Goal: Task Accomplishment & Management: Complete application form

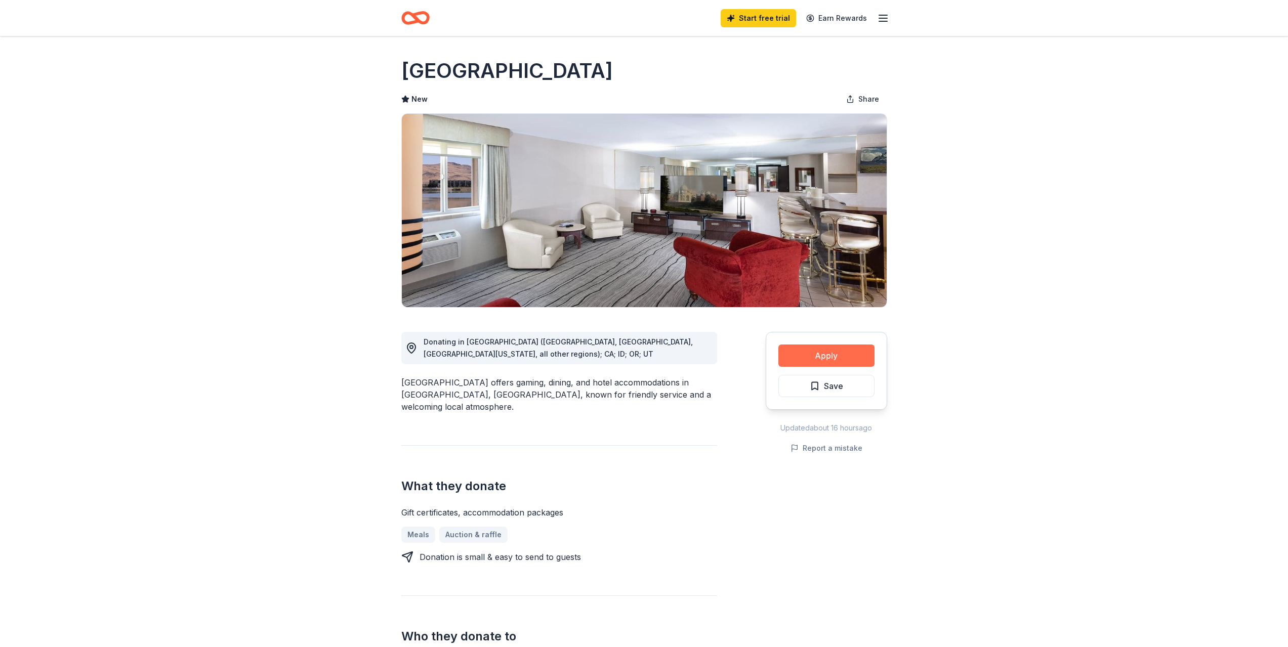
click at [804, 356] on button "Apply" at bounding box center [827, 356] width 96 height 22
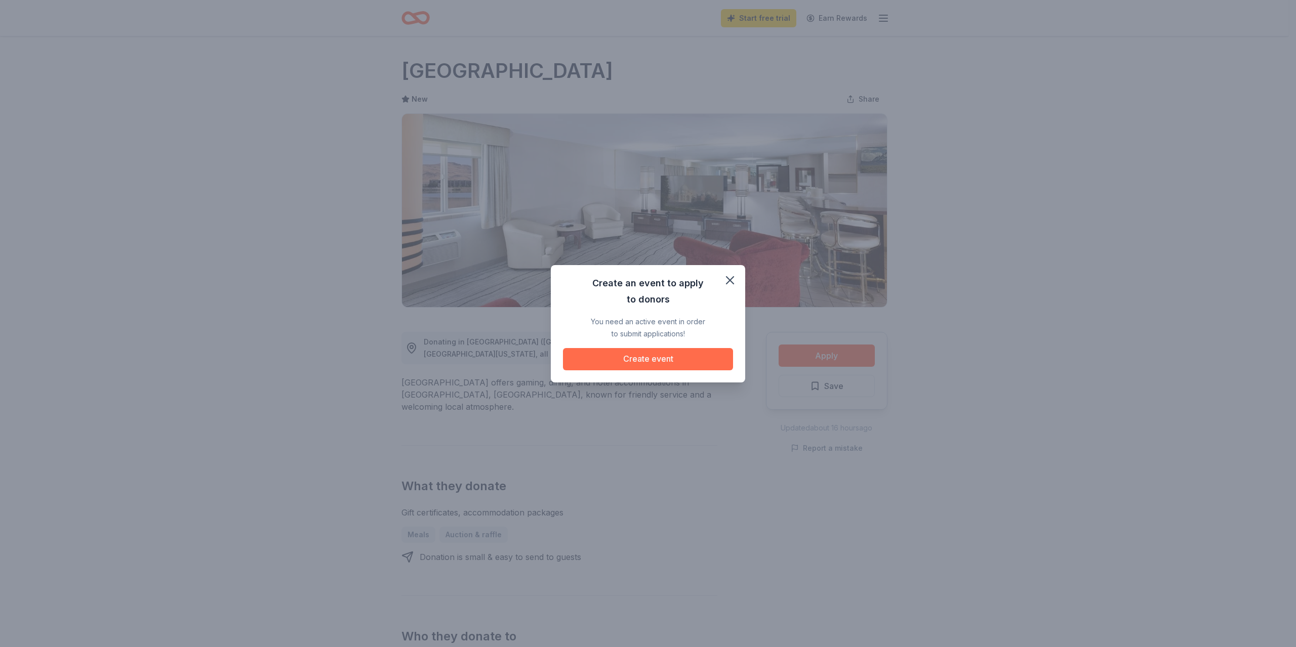
click at [647, 361] on button "Create event" at bounding box center [648, 359] width 170 height 22
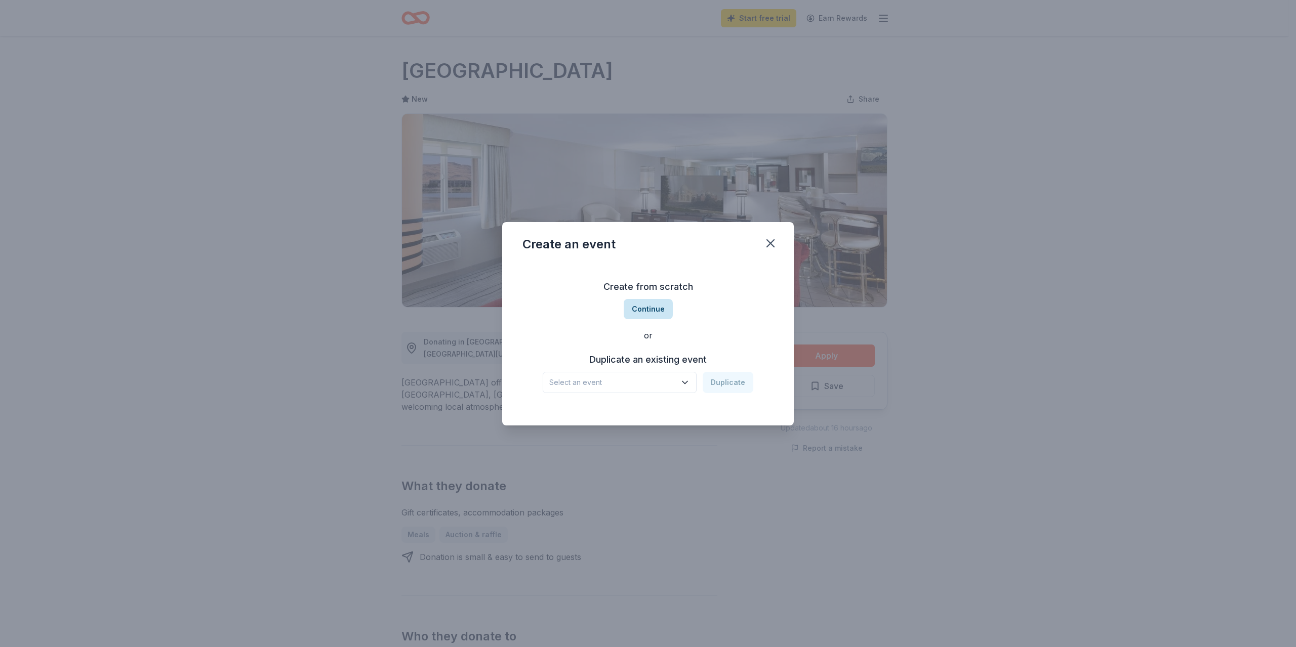
click at [642, 310] on button "Continue" at bounding box center [648, 309] width 49 height 20
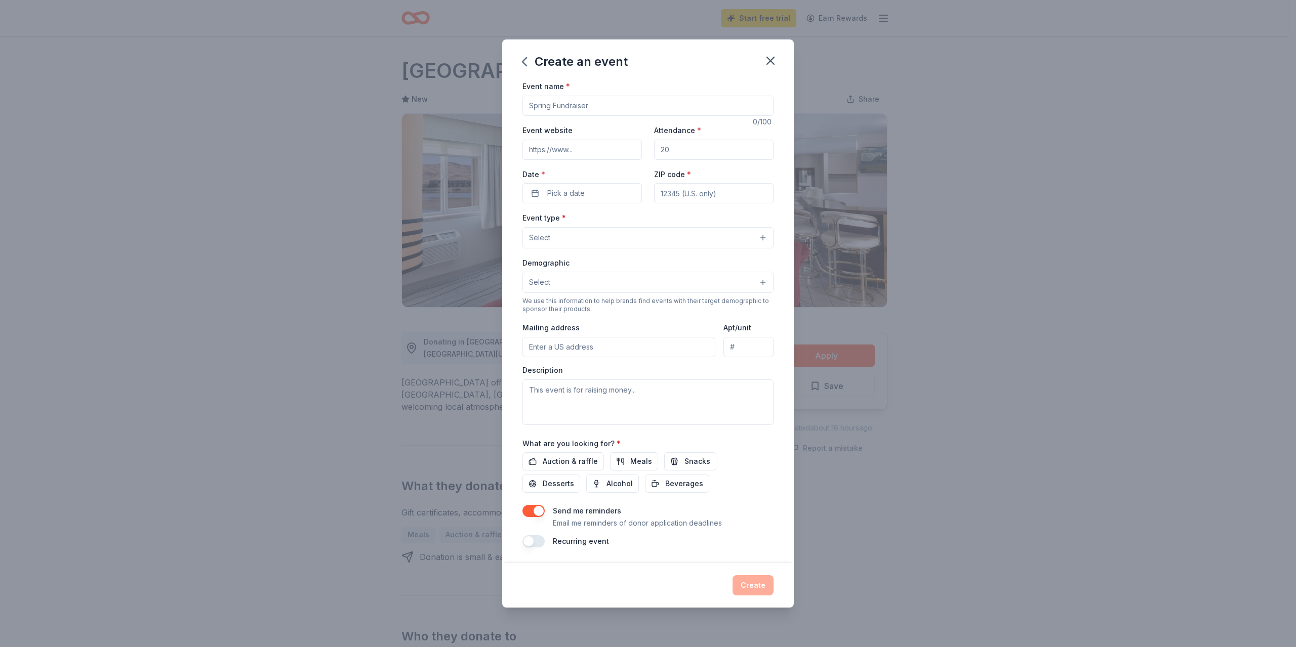
click at [567, 101] on input "Event name *" at bounding box center [647, 106] width 251 height 20
click at [350, 637] on div "Create an event Event name * 25th 5 /100 Event website Attendance * Date * Pick…" at bounding box center [648, 323] width 1296 height 647
click at [563, 109] on input "25th" at bounding box center [647, 106] width 251 height 20
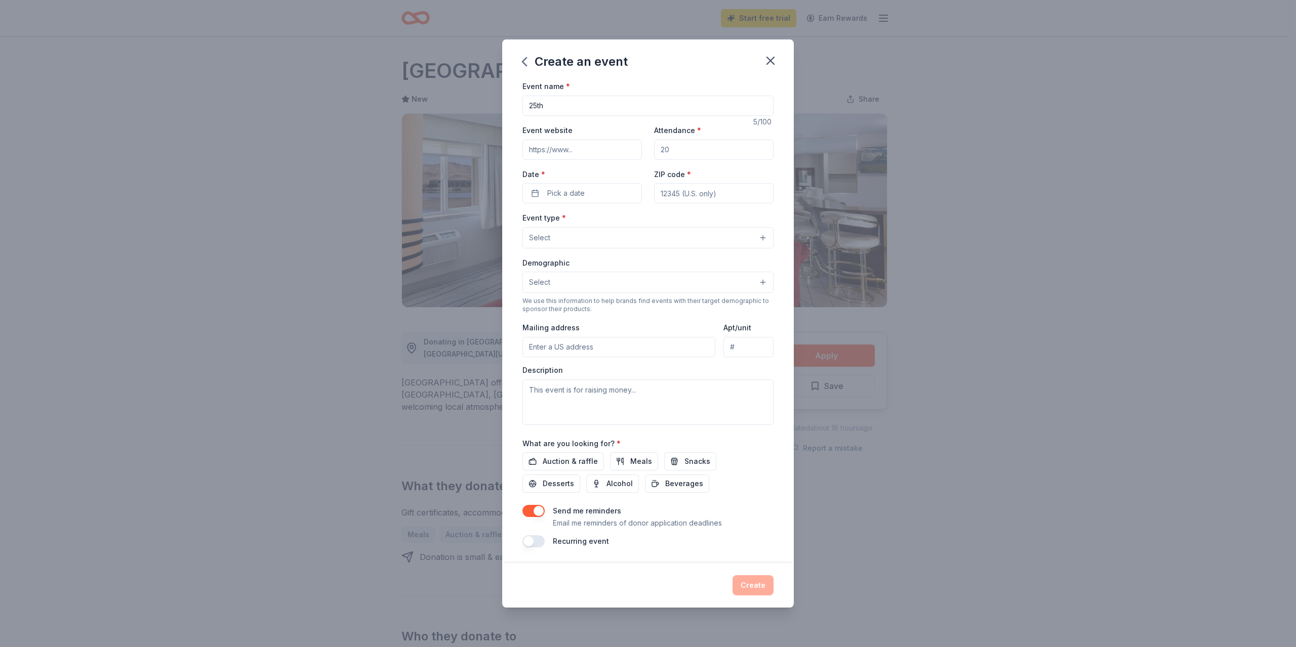
paste input "anniversary of serving older adults in our community"
type input "25th anniversary of serving older adults in our community"
click at [595, 148] on input "Event website" at bounding box center [581, 150] width 119 height 20
click at [378, 621] on div "Create an event Event name * 25th anniversary of serving older adults in our co…" at bounding box center [648, 323] width 1296 height 647
click at [582, 151] on input "Event website" at bounding box center [581, 150] width 119 height 20
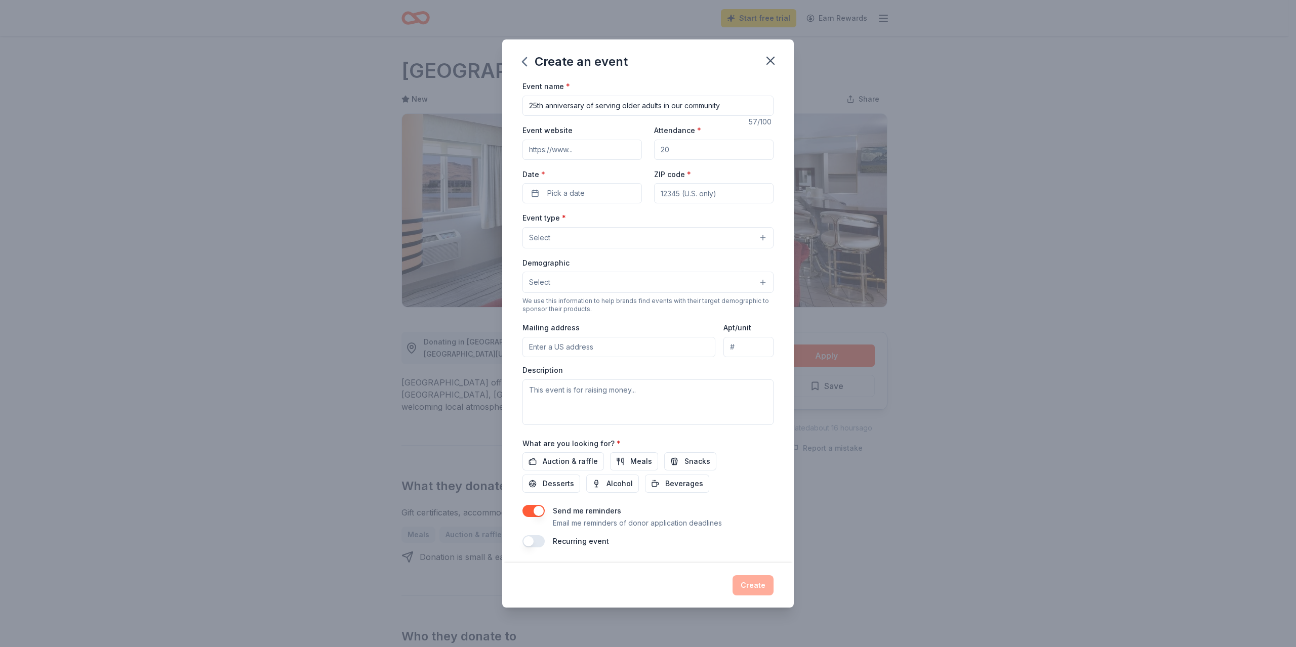
paste input "https://www.zeffy.com/en-US/ticketing/mocktails-and-milestones-25th-birthday-ce…"
type input "https://www.zeffy.com/en-US/ticketing/mocktails-and-milestones-25th-birthday-ce…"
click at [695, 148] on input "Attendance *" at bounding box center [713, 150] width 119 height 20
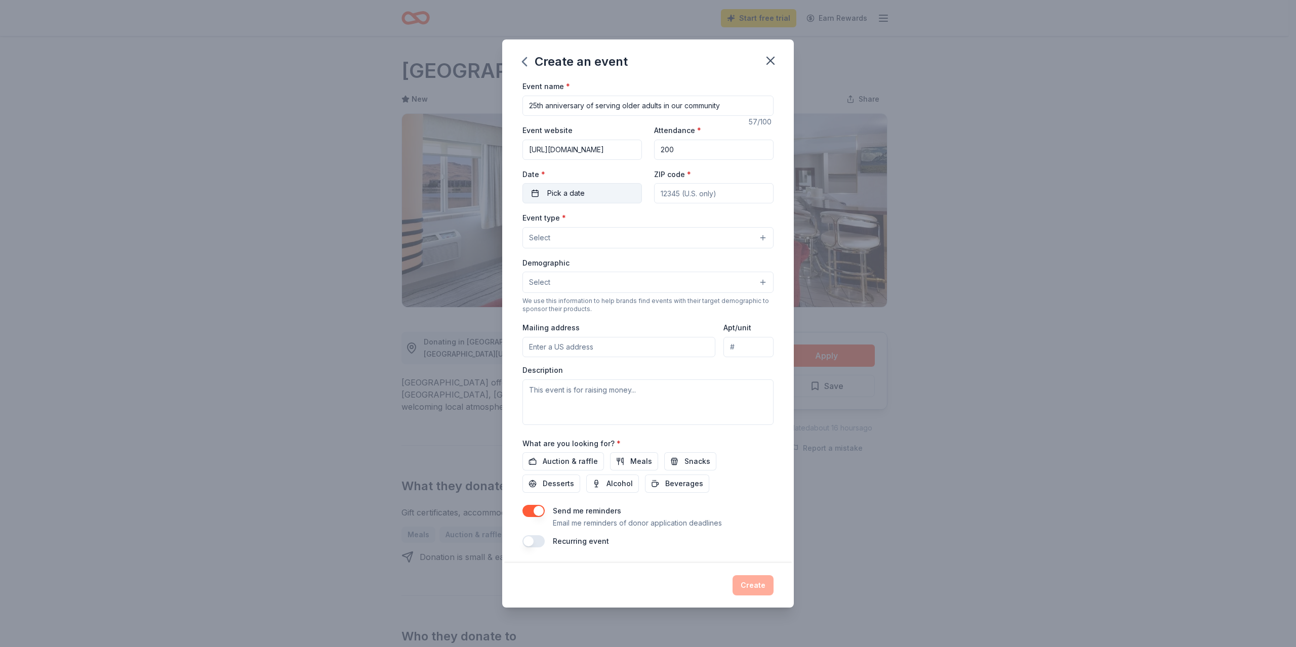
type input "200"
click at [578, 197] on span "Pick a date" at bounding box center [565, 193] width 37 height 12
click at [634, 223] on button "Go to next month" at bounding box center [635, 220] width 14 height 14
click at [619, 326] on button "24" at bounding box center [616, 325] width 18 height 18
click at [694, 197] on input "ZIP code *" at bounding box center [713, 193] width 119 height 20
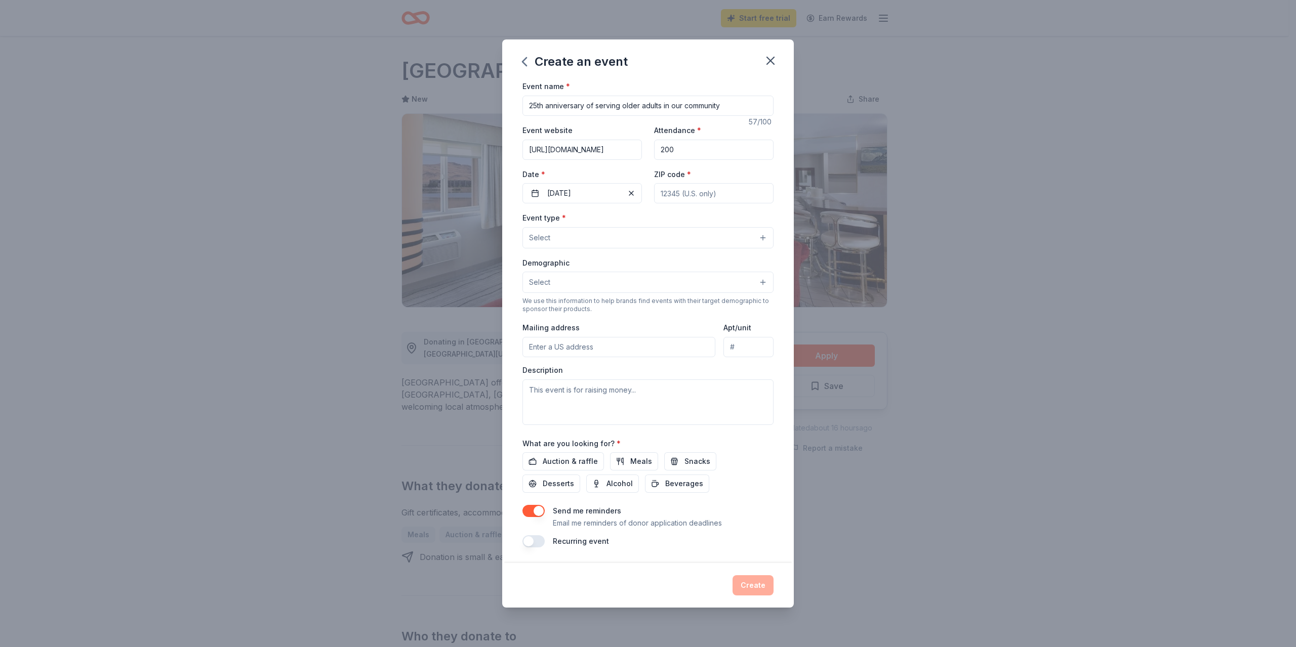
type input "3640 N 5th St Ste 120"
click at [594, 242] on button "Select" at bounding box center [647, 237] width 251 height 21
click at [632, 281] on span "Business & professional" at bounding box center [648, 284] width 234 height 13
click at [584, 264] on span "Fundraiser" at bounding box center [648, 263] width 234 height 13
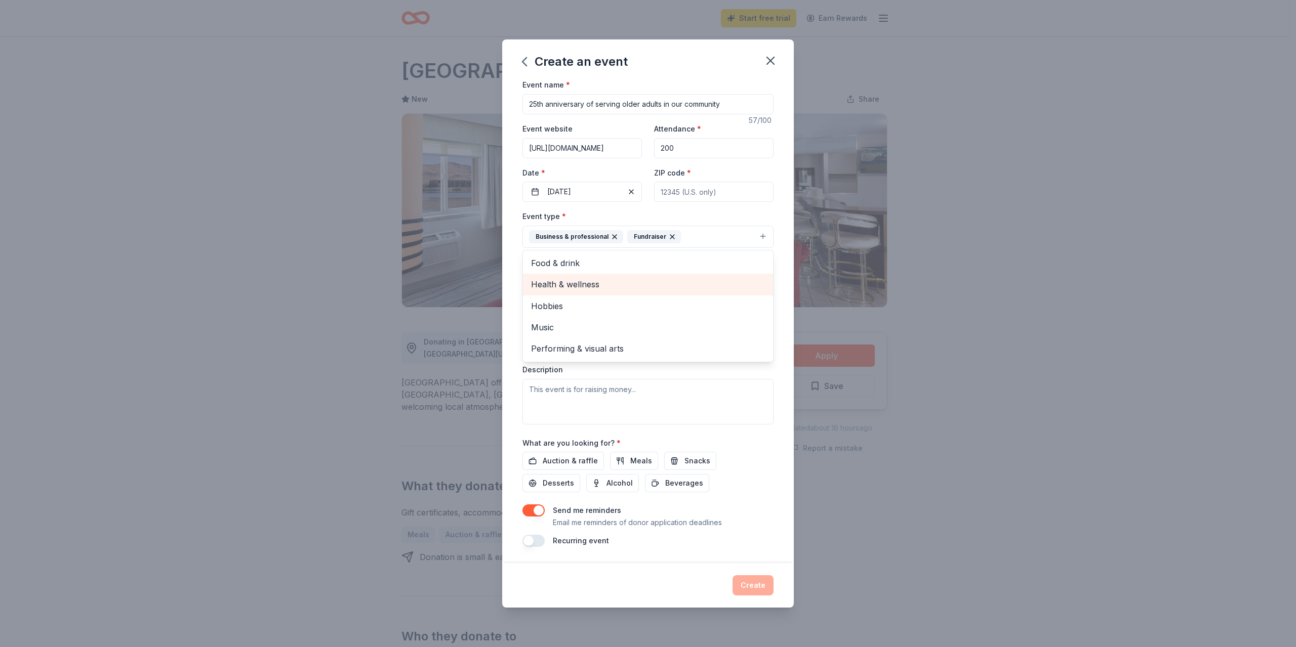
click at [610, 290] on span "Health & wellness" at bounding box center [648, 284] width 234 height 13
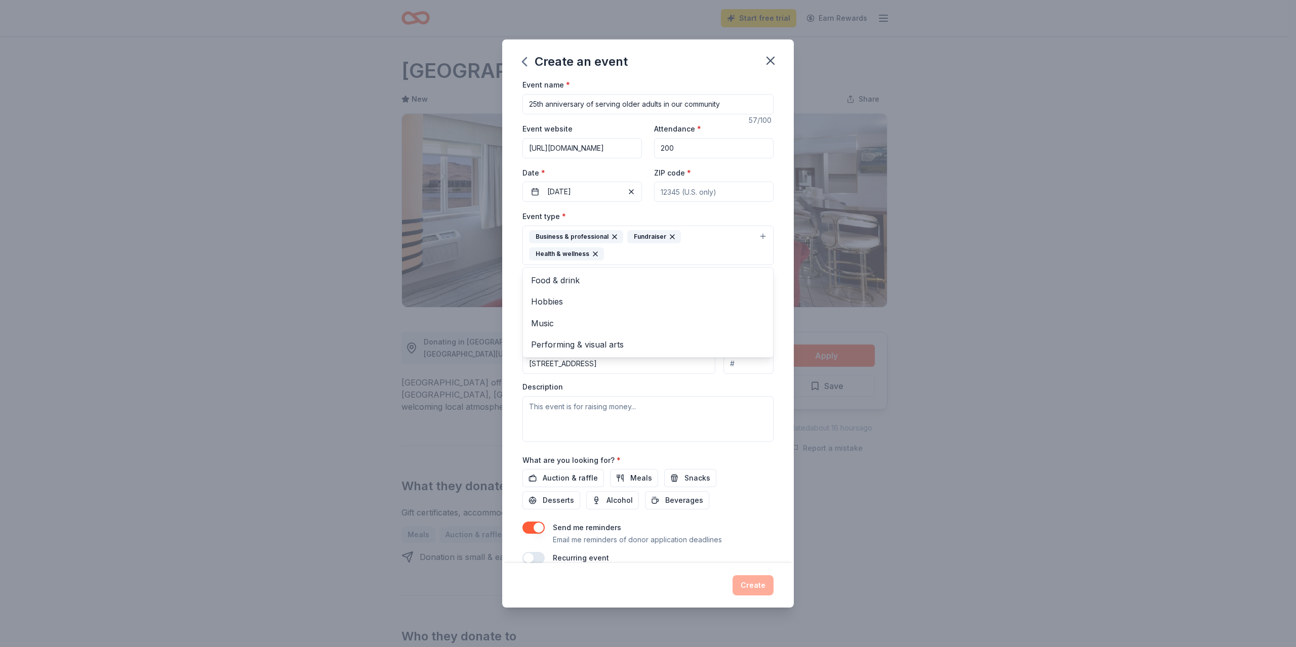
click at [773, 329] on div "Event name * 25th anniversary of serving older adults in our community 57 /100 …" at bounding box center [648, 321] width 292 height 483
click at [580, 299] on button "Select" at bounding box center [647, 299] width 251 height 21
click at [583, 330] on span "All genders" at bounding box center [648, 324] width 234 height 13
click at [772, 302] on div "Event name * 25th anniversary of serving older adults in our community 57 /100 …" at bounding box center [648, 321] width 292 height 483
click at [654, 368] on input "3640 N 5th St Ste 120" at bounding box center [618, 365] width 193 height 20
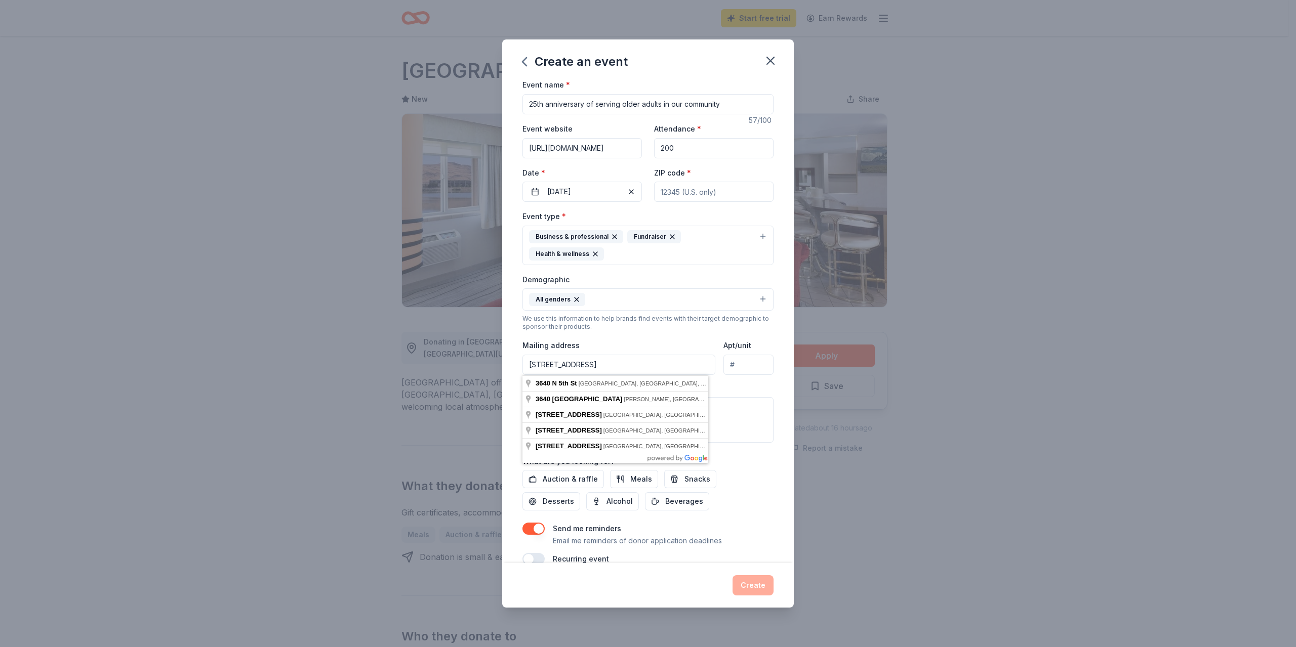
type input "3640 N 5th St Ste 120"
click at [653, 339] on div "Event type * Business & professional Fundraiser Health & wellness Demographic A…" at bounding box center [647, 326] width 251 height 232
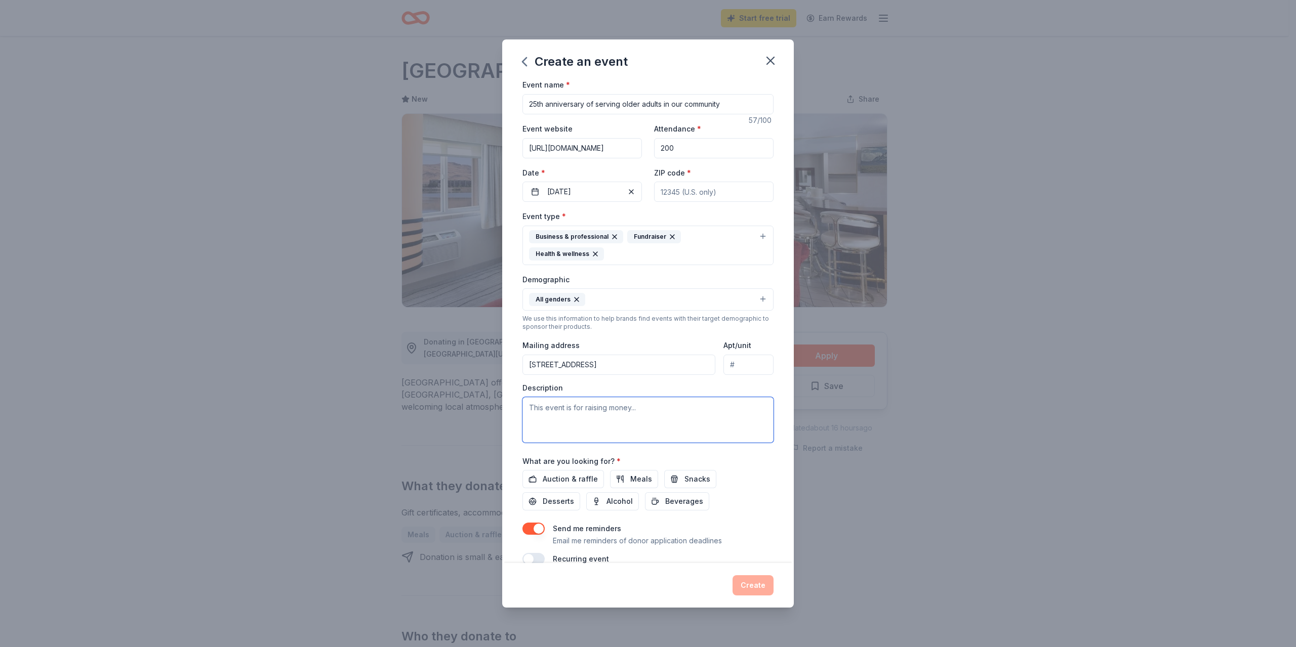
click at [596, 416] on textarea at bounding box center [647, 420] width 251 height 46
drag, startPoint x: 616, startPoint y: 618, endPoint x: 738, endPoint y: 48, distance: 582.8
click at [616, 618] on div "Create an event Event name * 25th anniversary of serving older adults in our co…" at bounding box center [648, 323] width 1296 height 647
click at [572, 420] on textarea at bounding box center [647, 420] width 251 height 46
drag, startPoint x: 572, startPoint y: 420, endPoint x: 561, endPoint y: 408, distance: 16.1
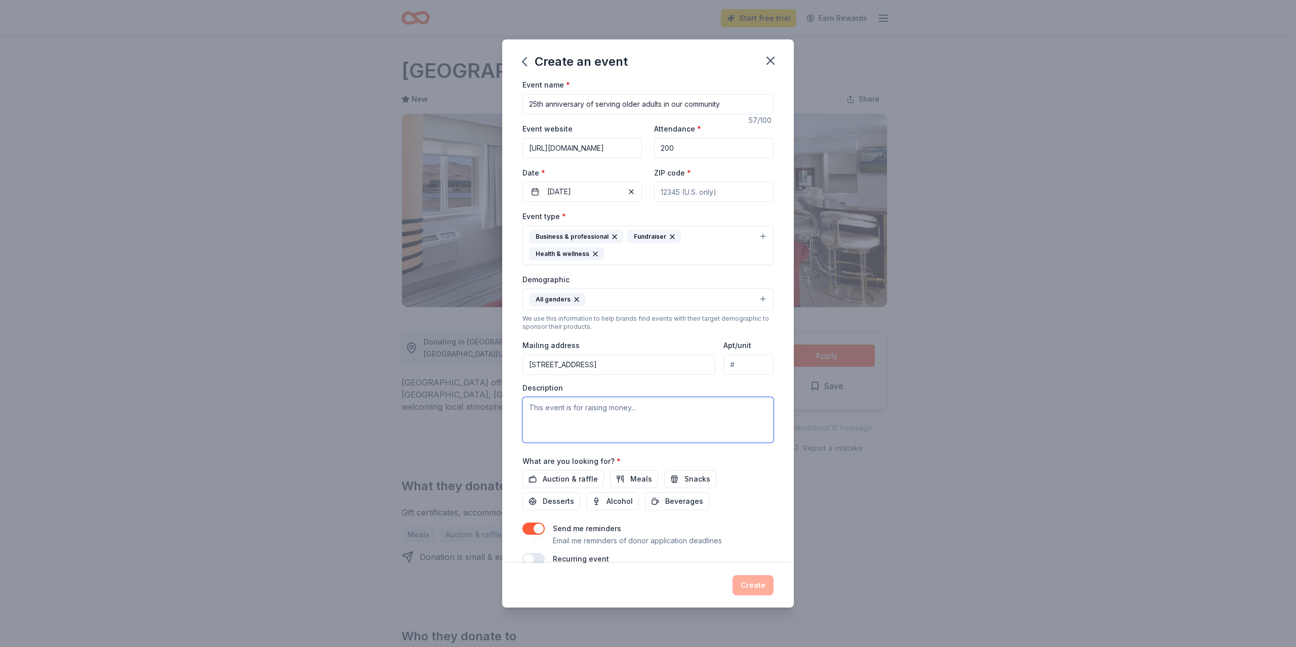
click at [561, 408] on textarea at bounding box center [647, 420] width 251 height 46
paste textarea "For a quarter-century, Helping Hands of Vegas Valley has been dedicated to enha…"
click at [552, 437] on textarea "For a quarter-century, Helping Hands of Vegas Valley has been dedicated to enha…" at bounding box center [647, 420] width 251 height 46
type textarea "For a quarter-century, Helping Hands of Vegas Valley has been dedicated to enha…"
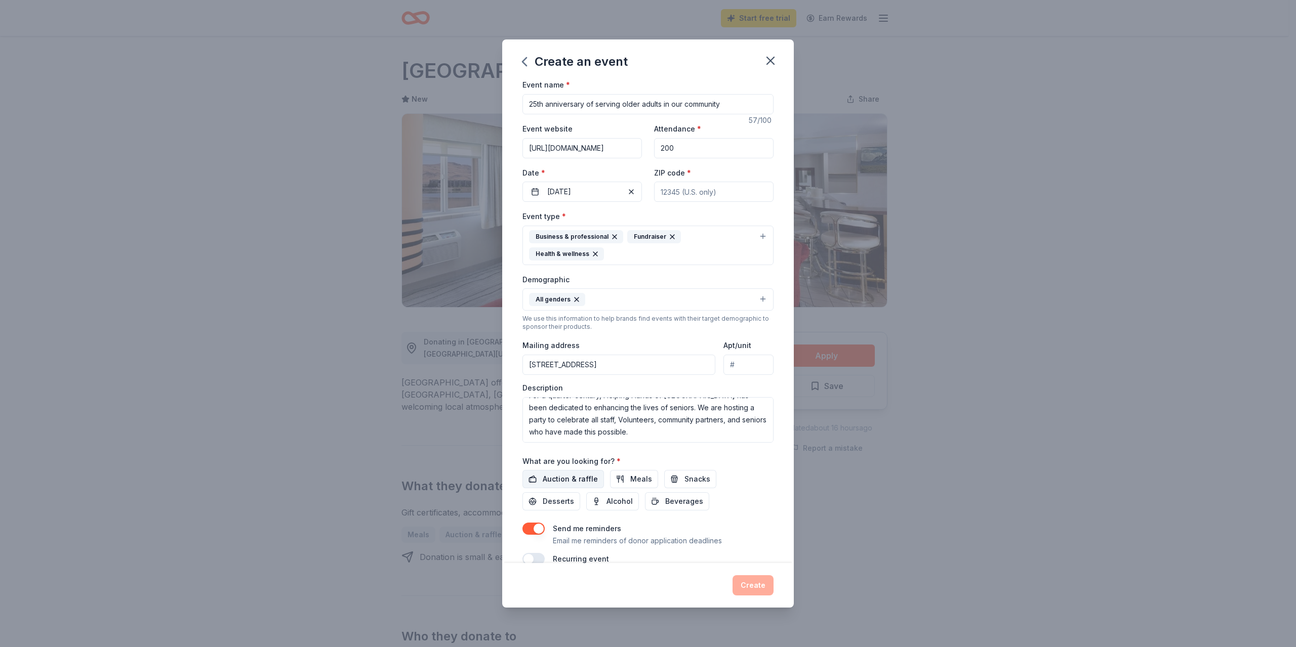
click at [579, 480] on span "Auction & raffle" at bounding box center [570, 479] width 55 height 12
click at [630, 480] on span "Meals" at bounding box center [641, 479] width 22 height 12
click at [698, 476] on span "Snacks" at bounding box center [697, 479] width 26 height 12
drag, startPoint x: 680, startPoint y: 506, endPoint x: 651, endPoint y: 506, distance: 28.3
click at [679, 506] on span "Beverages" at bounding box center [684, 502] width 38 height 12
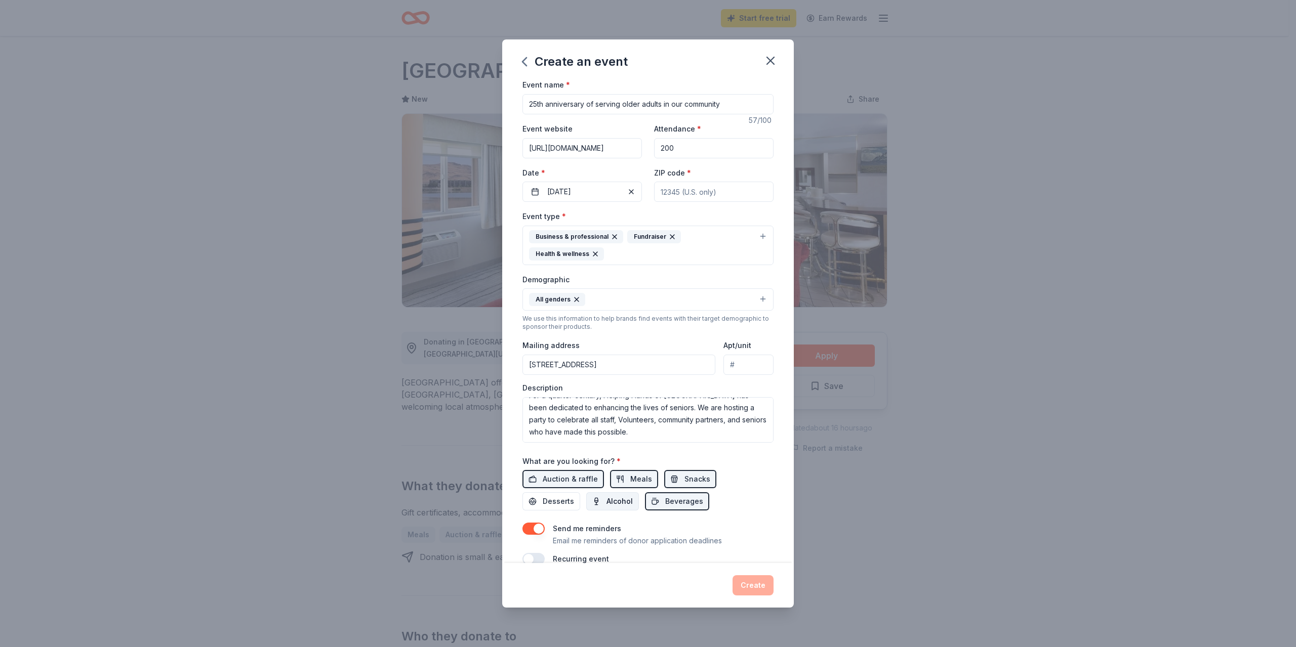
click at [631, 501] on button "Alcohol" at bounding box center [612, 502] width 53 height 18
click at [567, 501] on span "Desserts" at bounding box center [558, 502] width 31 height 12
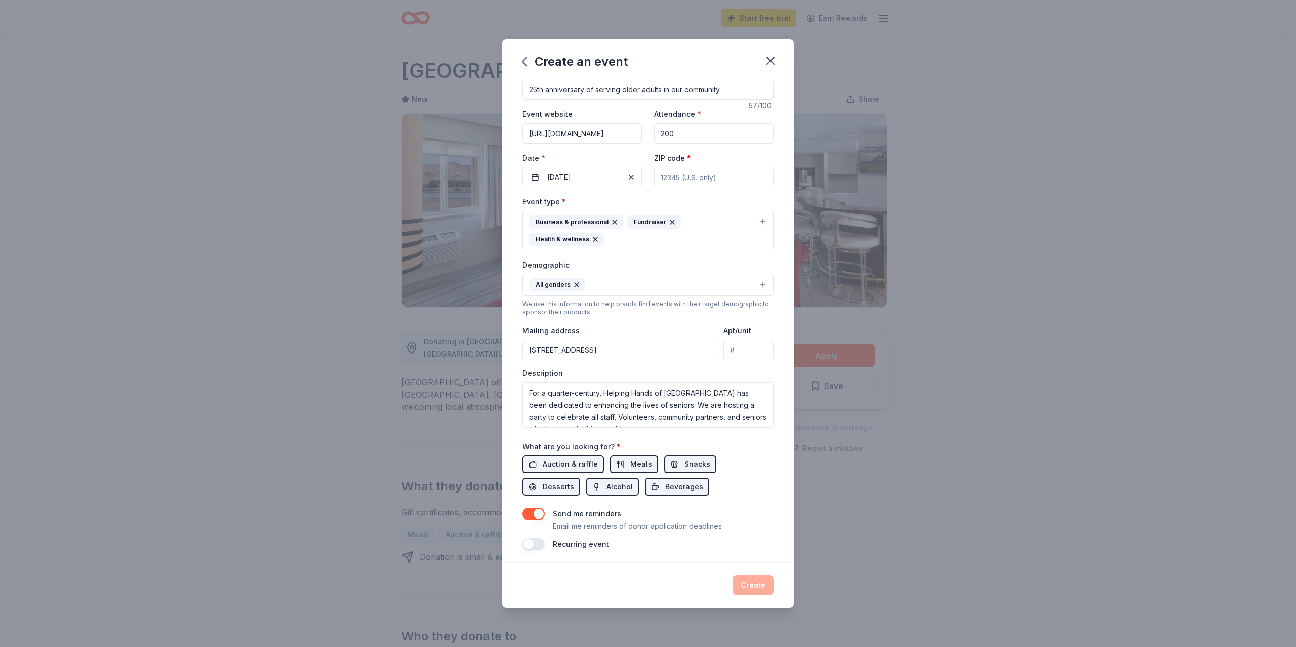
scroll to position [20, 0]
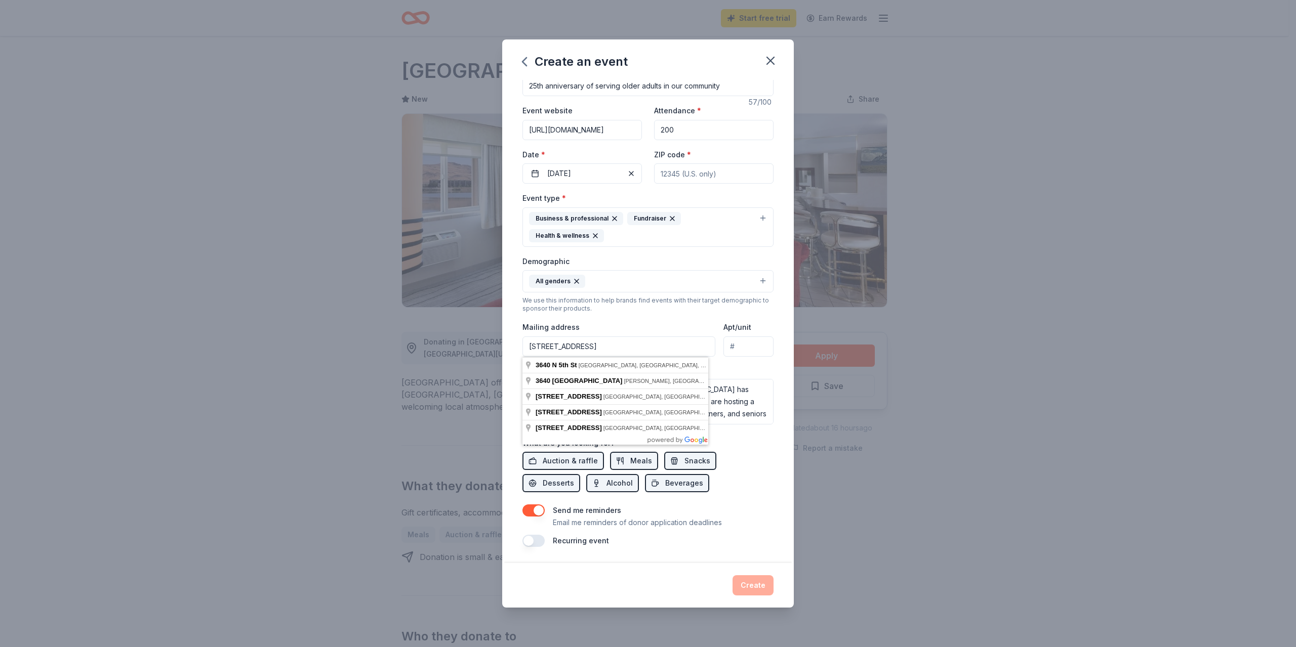
click at [660, 338] on input "3640 N 5th St Ste 120" at bounding box center [618, 347] width 193 height 20
type input "3640 North 5th Street, North Las Vegas, NV, 89032"
click at [603, 347] on input "3640 North 5th Street, North Las Vegas, NV, 89032" at bounding box center [618, 347] width 193 height 20
click at [744, 348] on input "Apt/unit" at bounding box center [748, 347] width 50 height 20
type input "120"
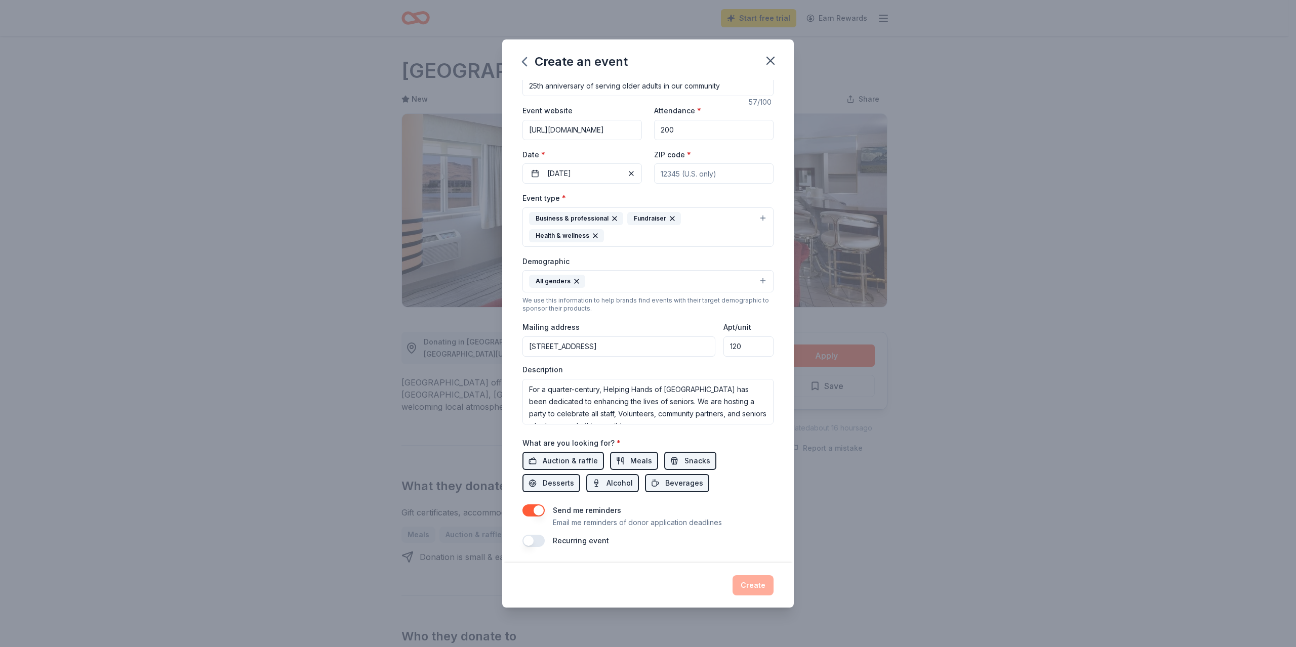
click at [764, 486] on div "Auction & raffle Meals Snacks Desserts Alcohol Beverages" at bounding box center [647, 472] width 251 height 40
click at [736, 172] on input "ZIP code *" at bounding box center [713, 173] width 119 height 20
type input "89032"
click at [678, 343] on input "3640 North 5th Street, North Las Vegas, NV, 89032" at bounding box center [618, 347] width 193 height 20
click at [711, 319] on div "Event type * Business & professional Fundraiser Health & wellness Demographic A…" at bounding box center [647, 308] width 251 height 232
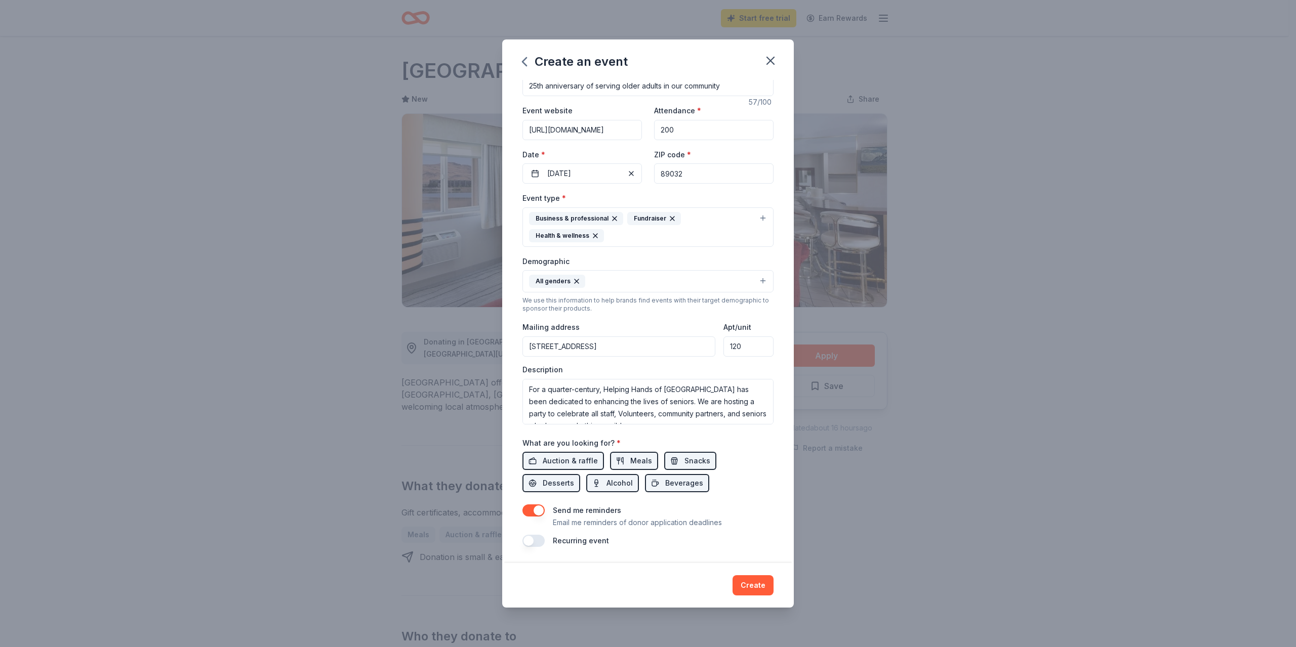
click at [731, 347] on input "120" at bounding box center [748, 347] width 50 height 20
click at [771, 308] on div "Event name * 25th anniversary of serving older adults in our community 57 /100 …" at bounding box center [648, 321] width 292 height 483
click at [731, 348] on input "130" at bounding box center [748, 347] width 50 height 20
type input "120"
click at [777, 375] on div "Event name * 25th anniversary of serving older adults in our community 57 /100 …" at bounding box center [648, 321] width 292 height 483
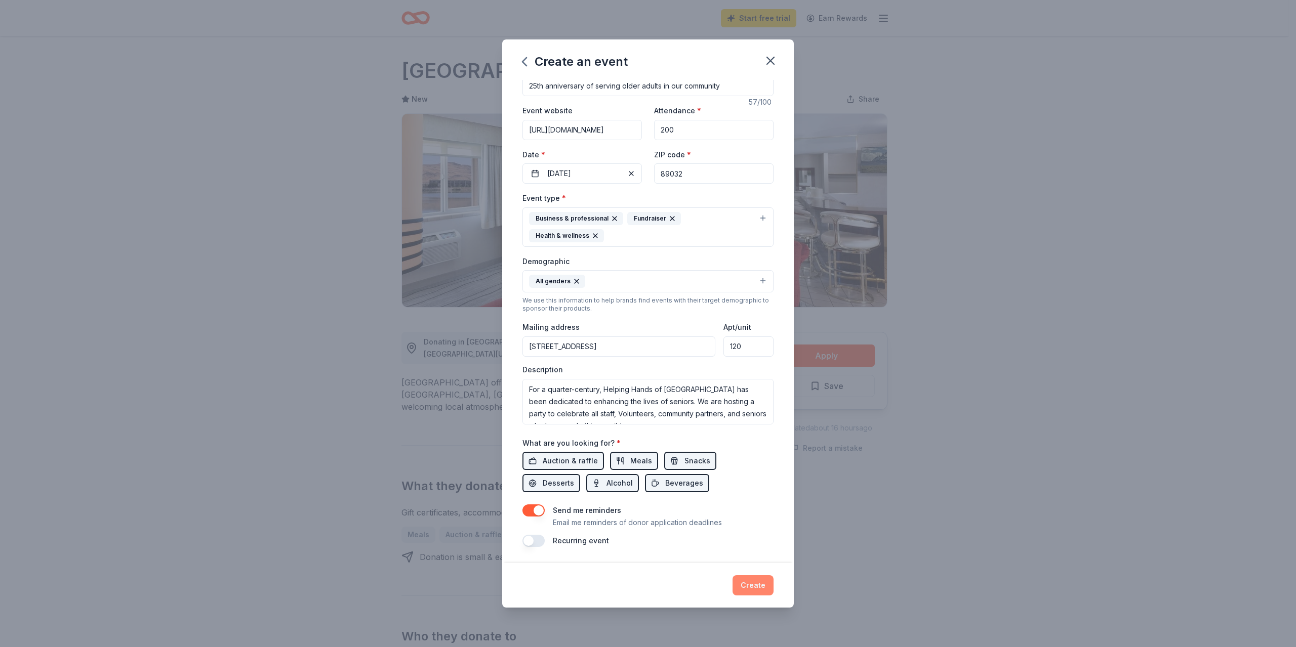
click at [751, 583] on button "Create" at bounding box center [752, 586] width 41 height 20
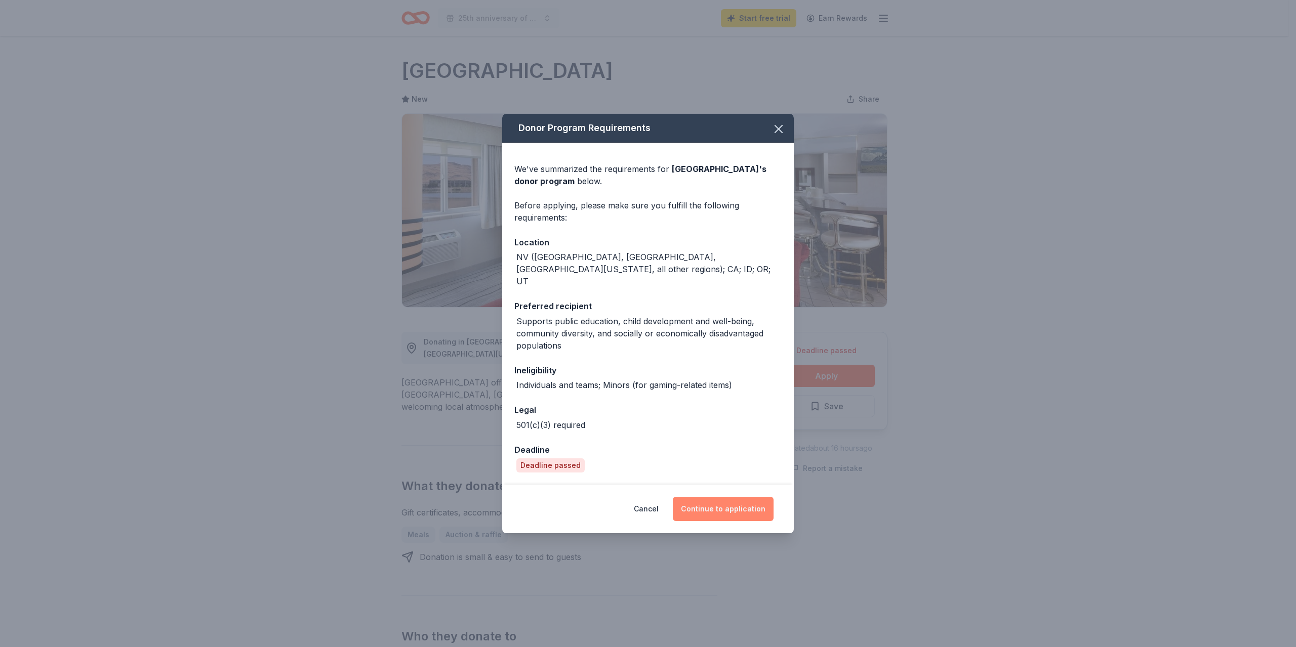
click at [731, 508] on button "Continue to application" at bounding box center [723, 509] width 101 height 24
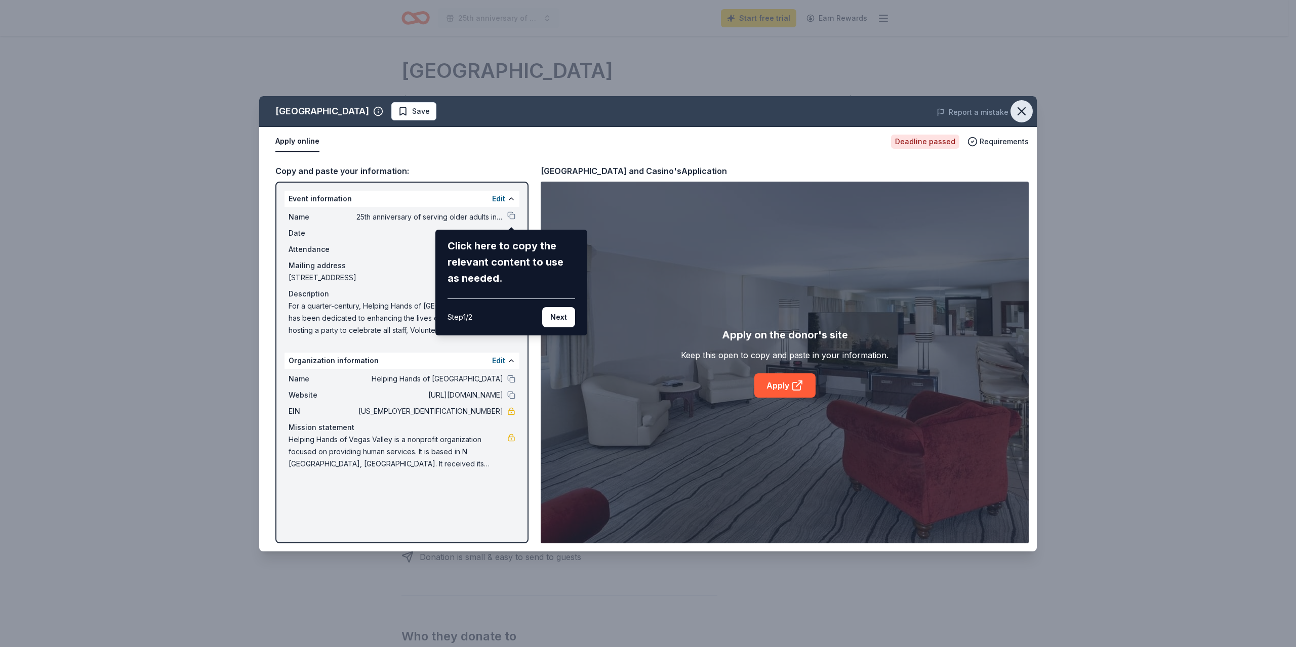
click at [1022, 108] on icon "button" at bounding box center [1021, 111] width 14 height 14
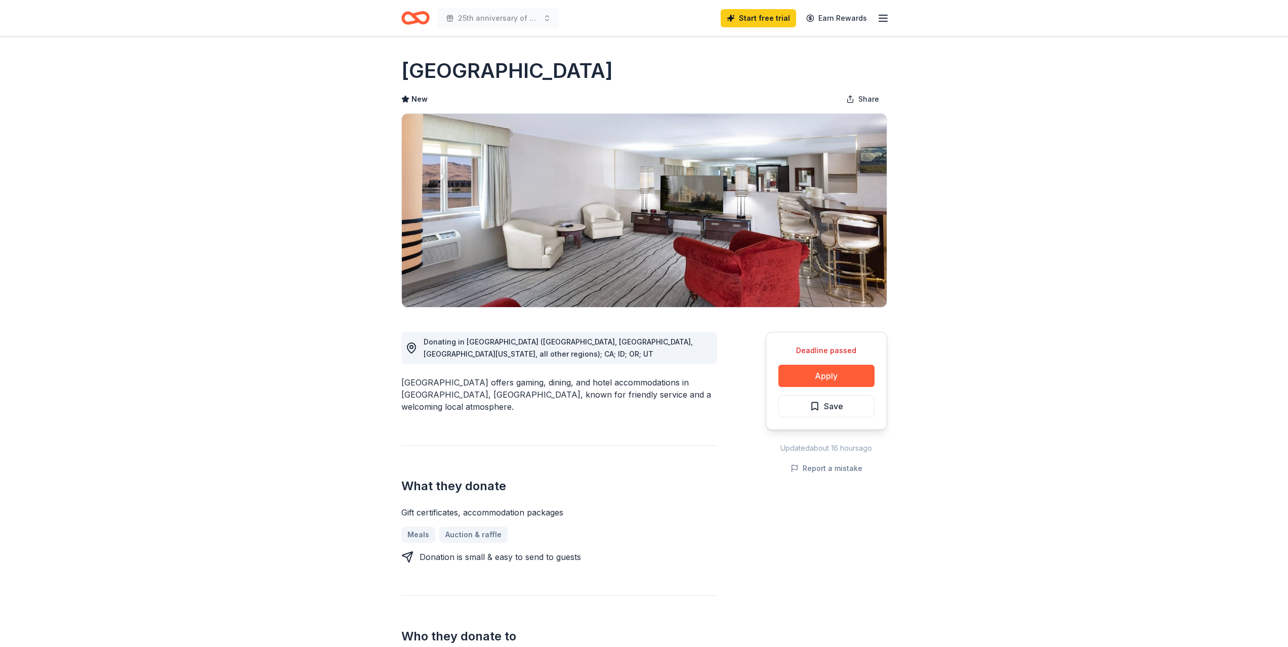
click at [422, 17] on icon "Home" at bounding box center [415, 18] width 28 height 24
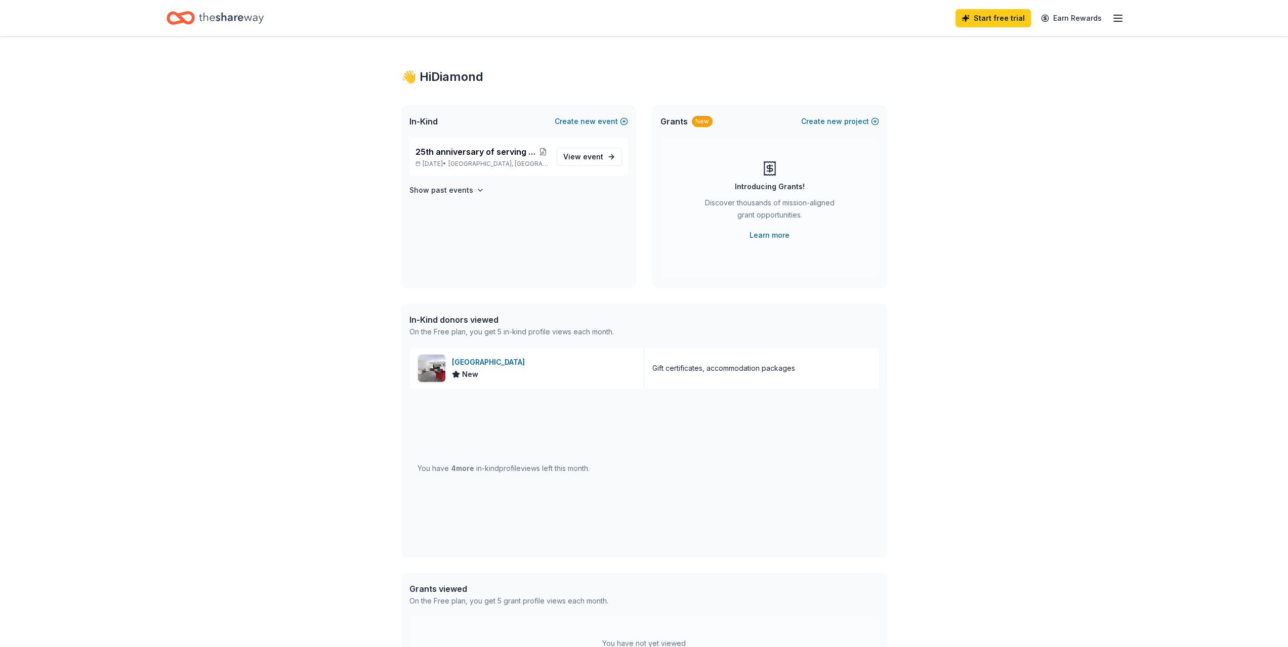
click at [254, 16] on icon "Home" at bounding box center [231, 17] width 65 height 11
click at [1116, 18] on line "button" at bounding box center [1118, 18] width 8 height 0
click at [835, 75] on div "👋 Hi Diamond" at bounding box center [644, 77] width 486 height 16
click at [260, 19] on icon "Home" at bounding box center [231, 17] width 65 height 11
click at [998, 20] on link "Start free trial" at bounding box center [993, 18] width 75 height 18
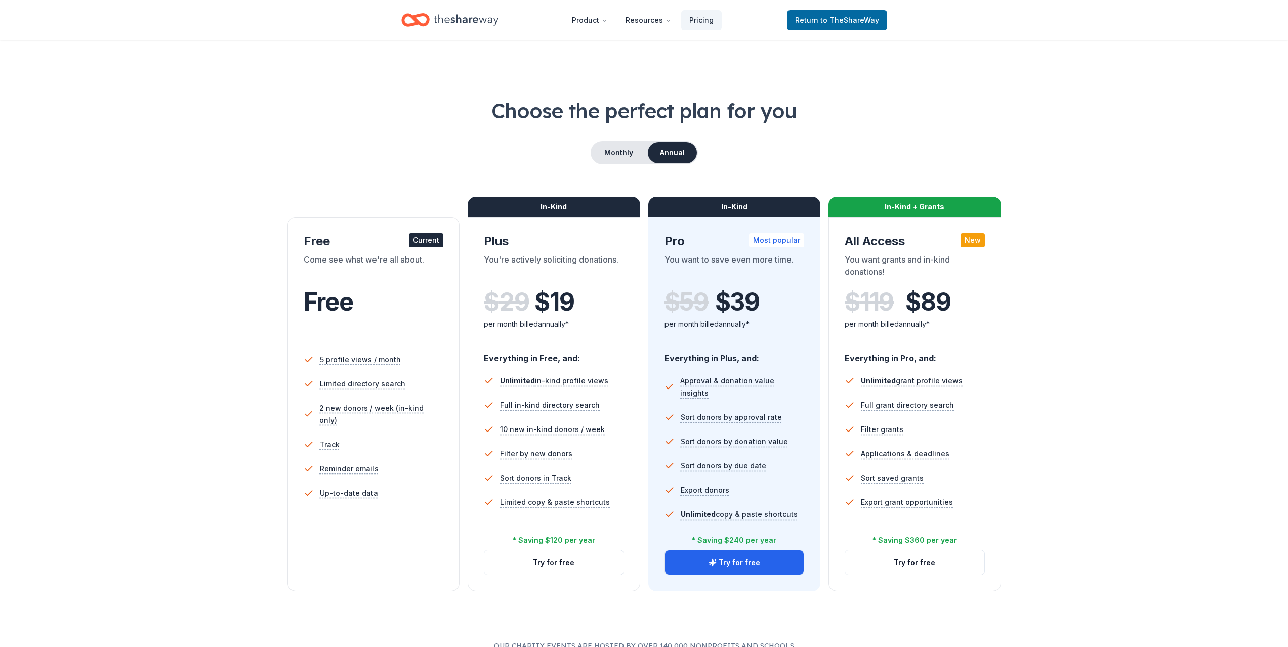
click at [374, 269] on div "Come see what we're all about." at bounding box center [374, 268] width 140 height 28
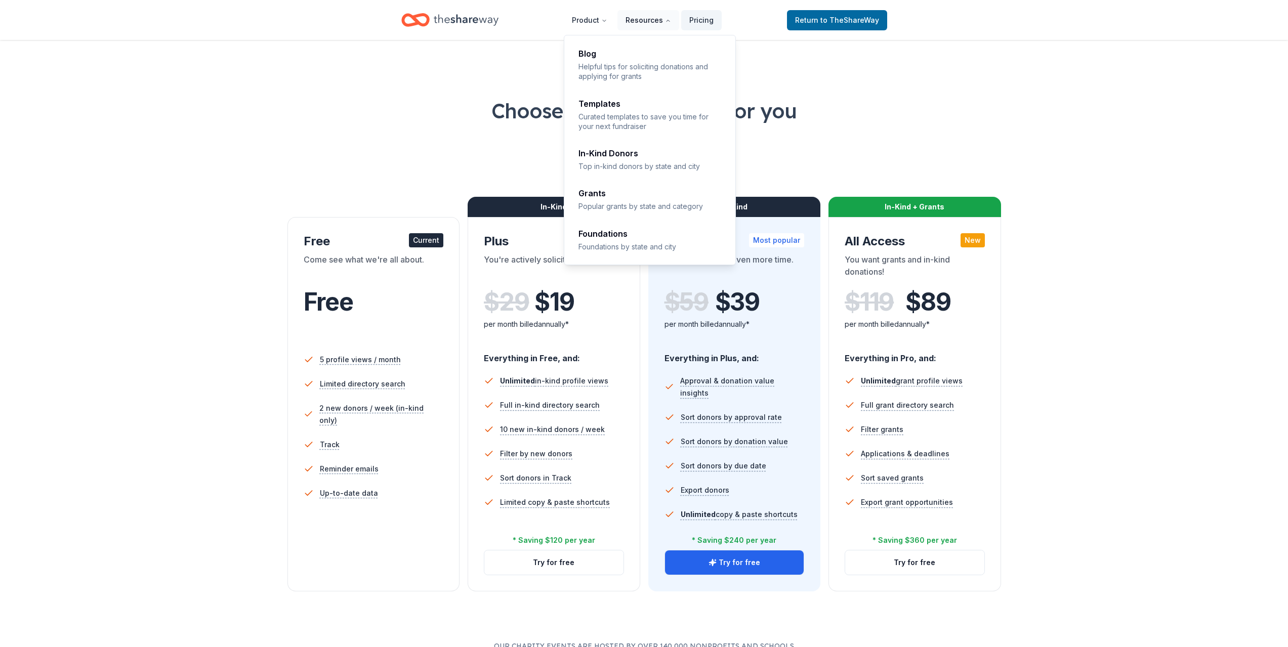
click at [659, 19] on button "Resources" at bounding box center [649, 20] width 62 height 20
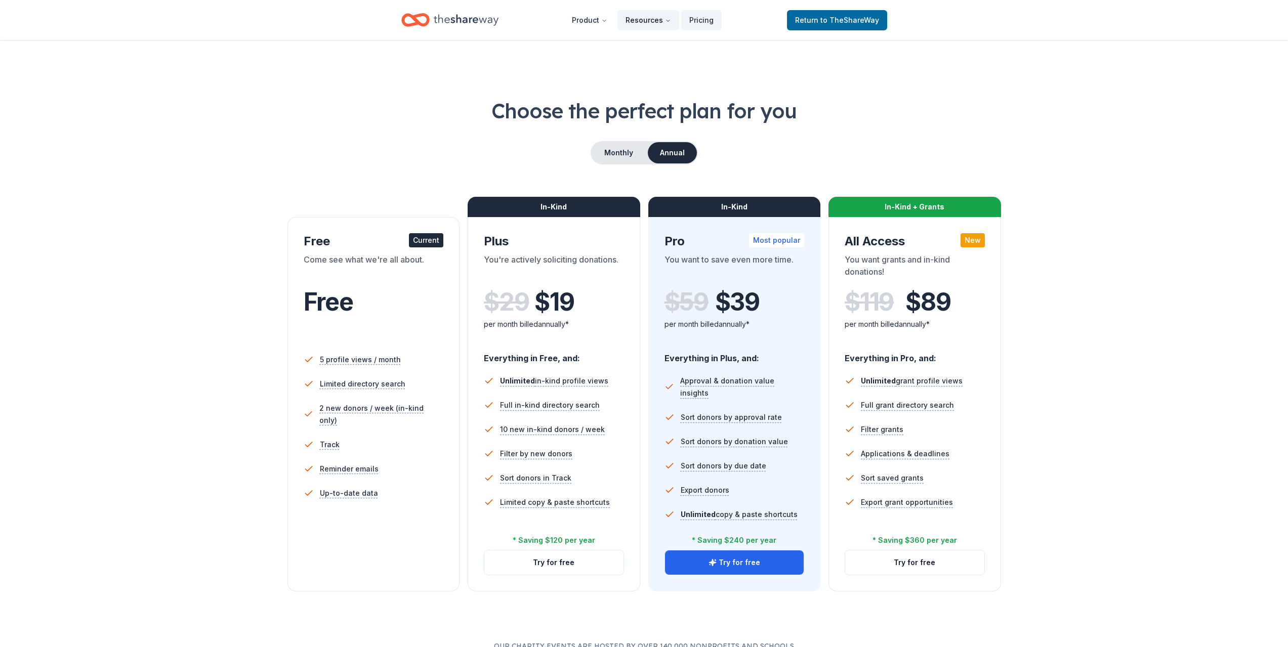
click at [659, 19] on button "Resources" at bounding box center [649, 20] width 62 height 20
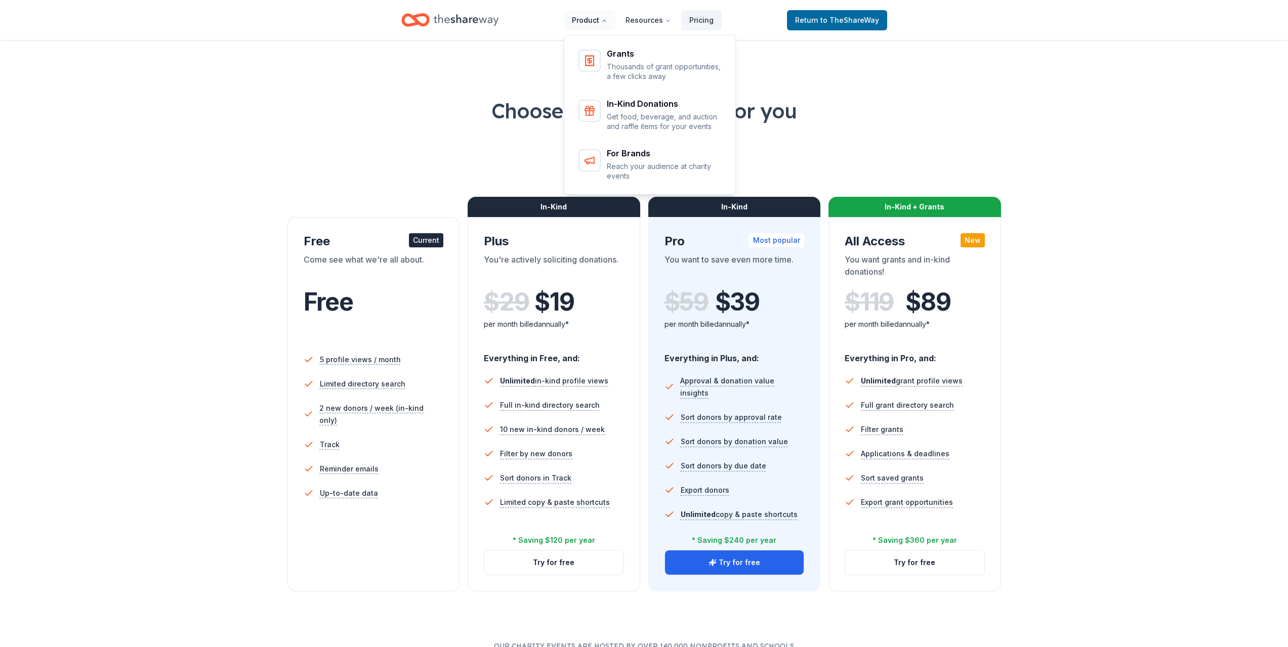
click at [582, 18] on button "Product" at bounding box center [590, 20] width 52 height 20
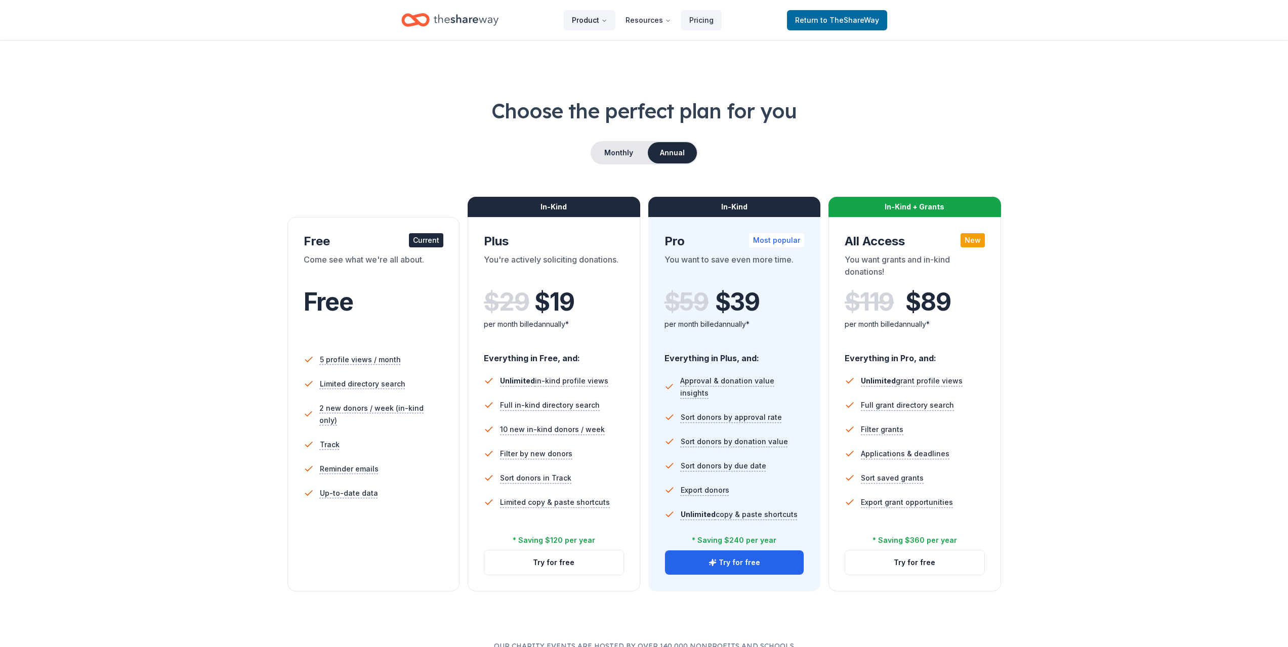
click at [582, 18] on button "Product" at bounding box center [590, 20] width 52 height 20
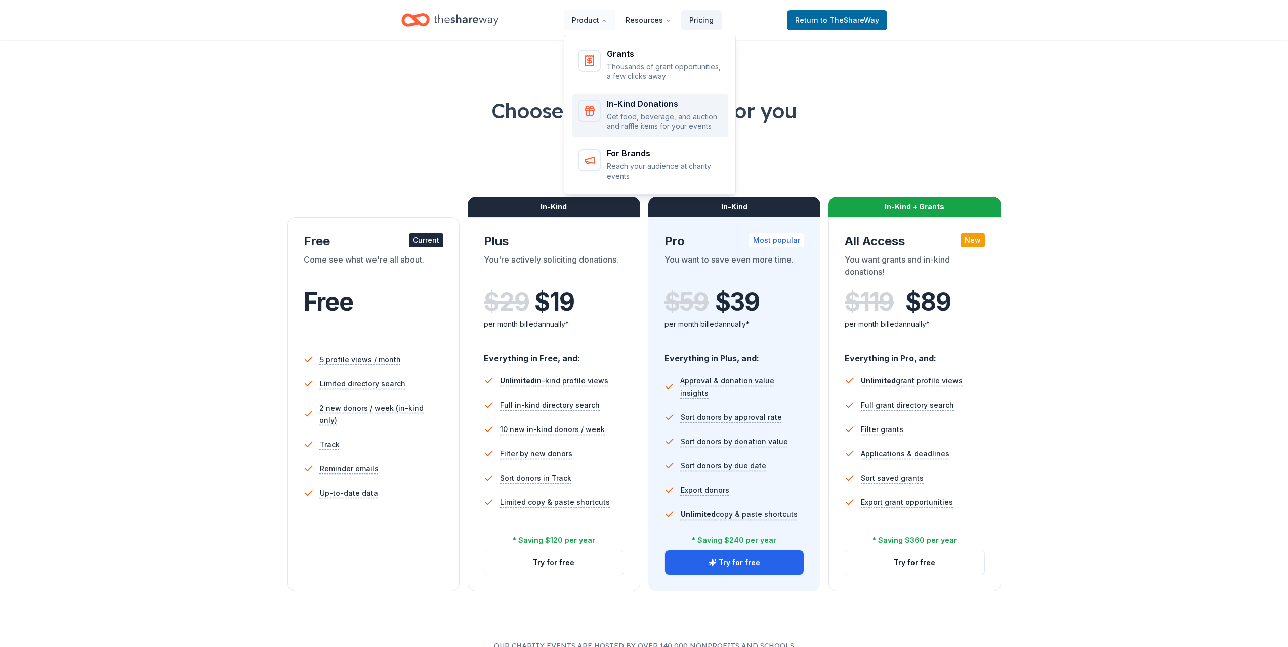
click at [613, 114] on p "Get food, beverage, and auction and raffle items for your events" at bounding box center [664, 122] width 115 height 20
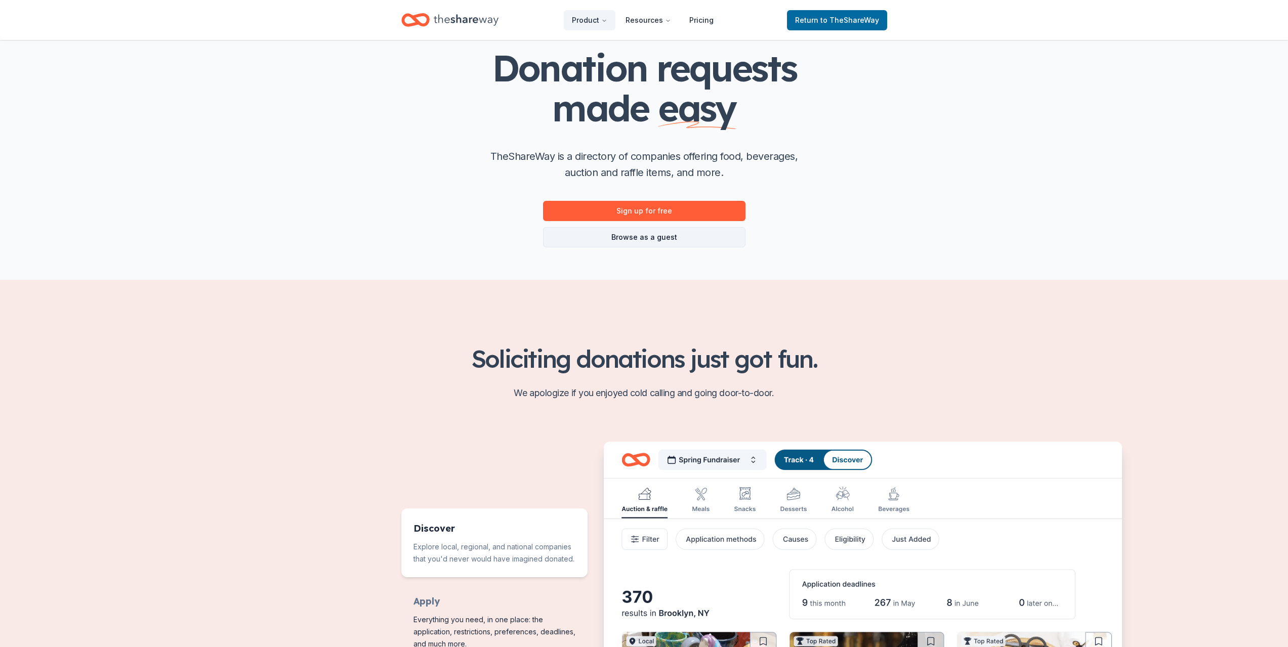
scroll to position [51, 0]
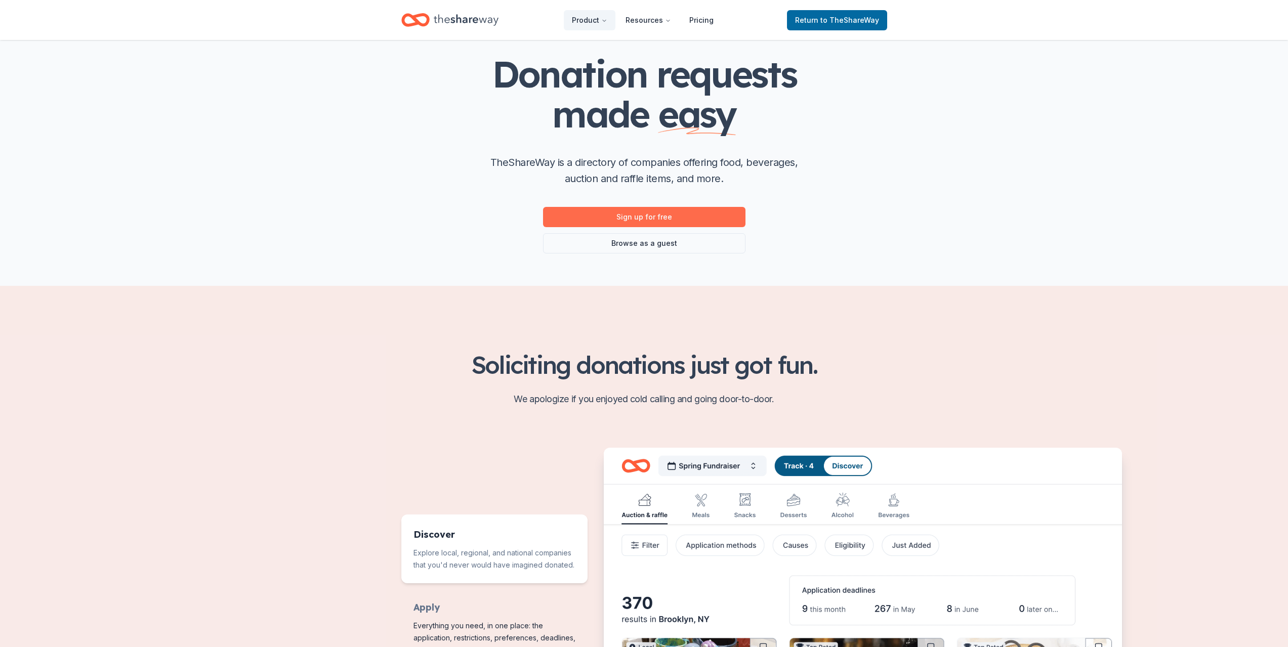
click at [637, 216] on link "Sign up for free" at bounding box center [644, 217] width 202 height 20
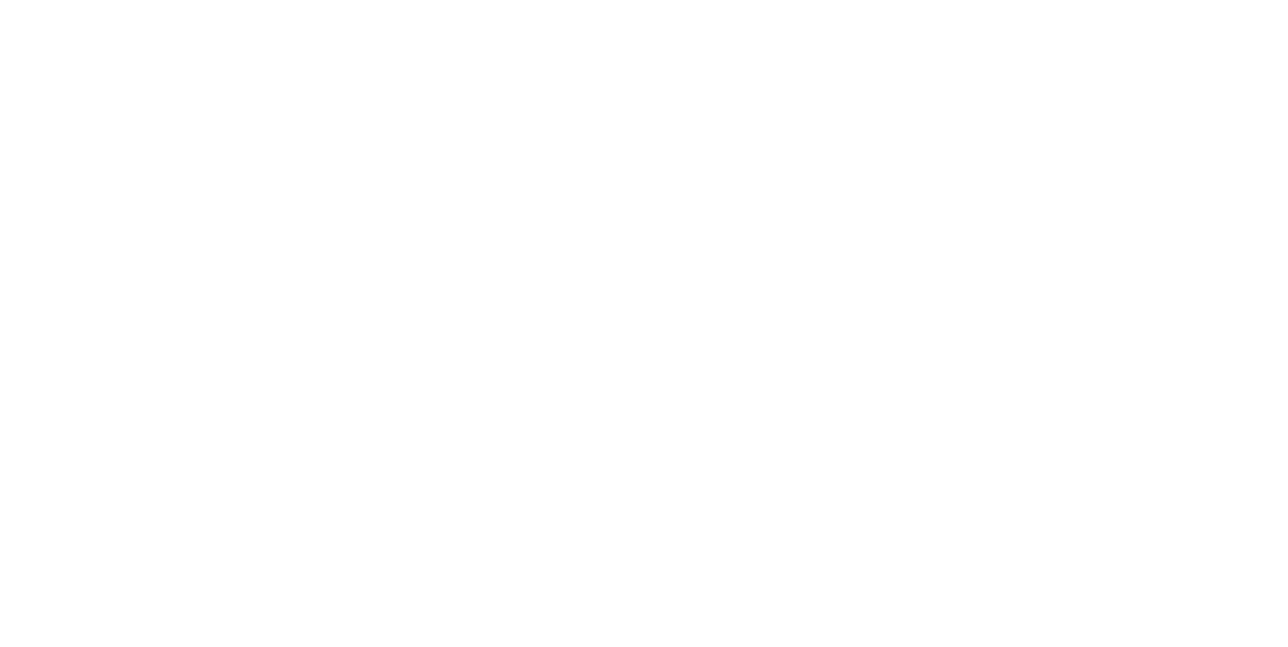
scroll to position [51, 0]
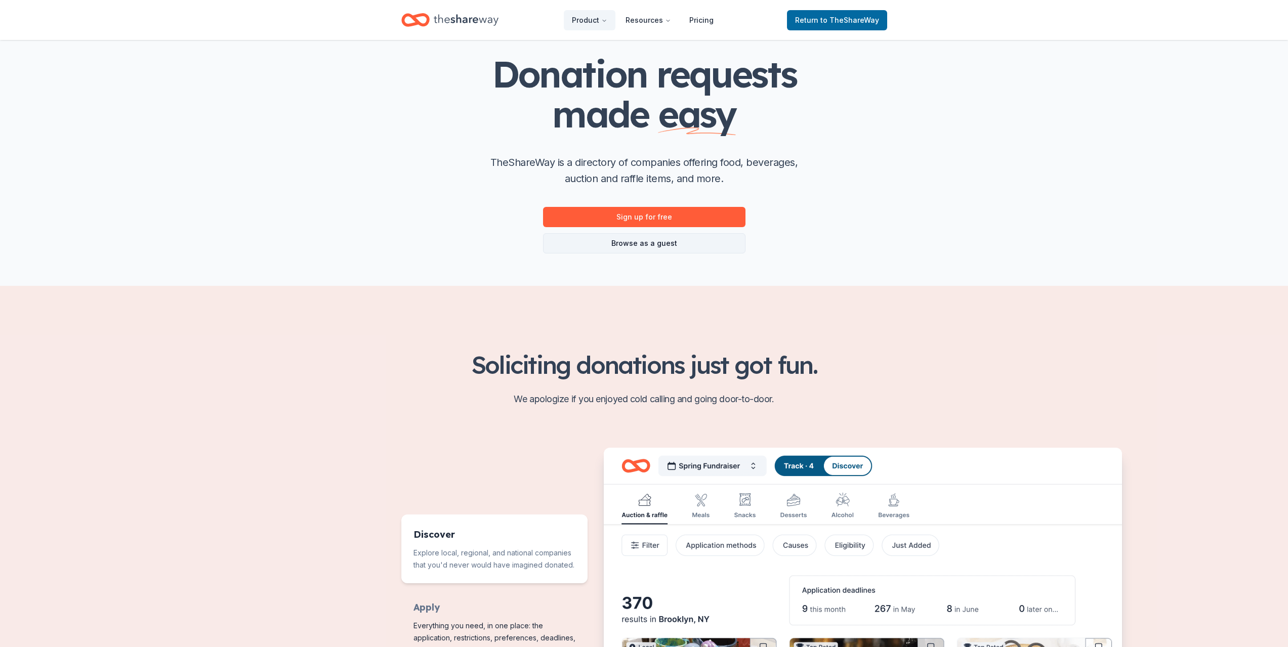
click at [615, 250] on link "Browse as a guest" at bounding box center [644, 243] width 202 height 20
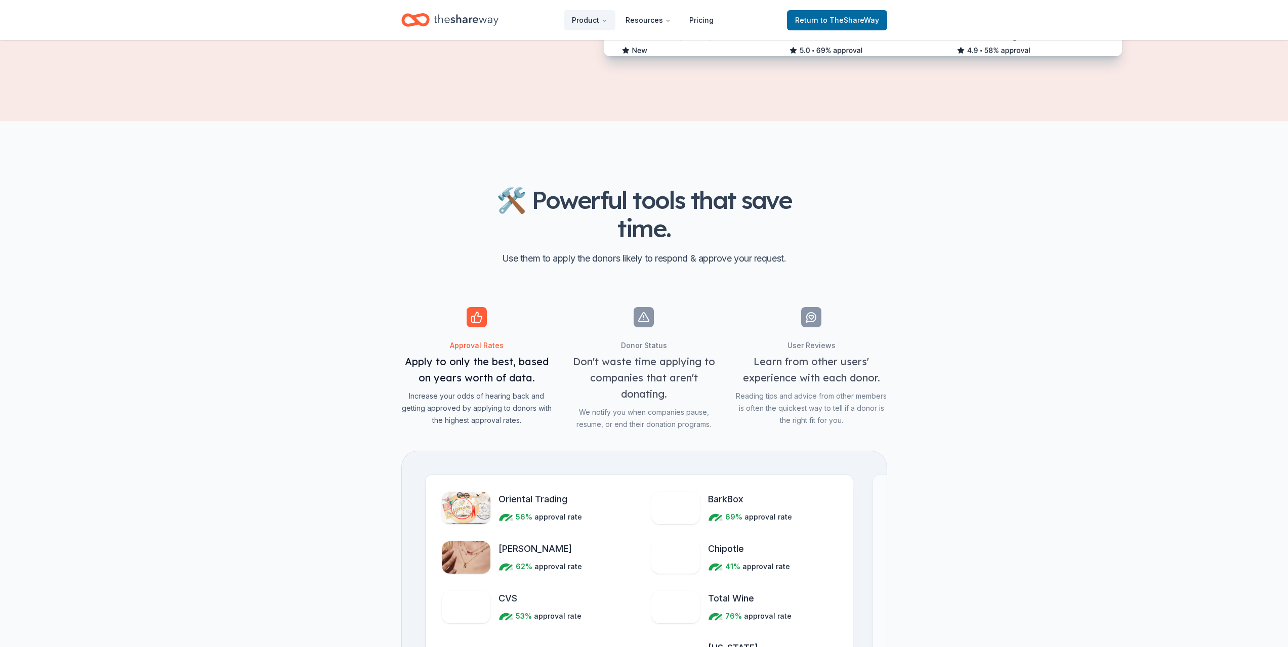
scroll to position [962, 0]
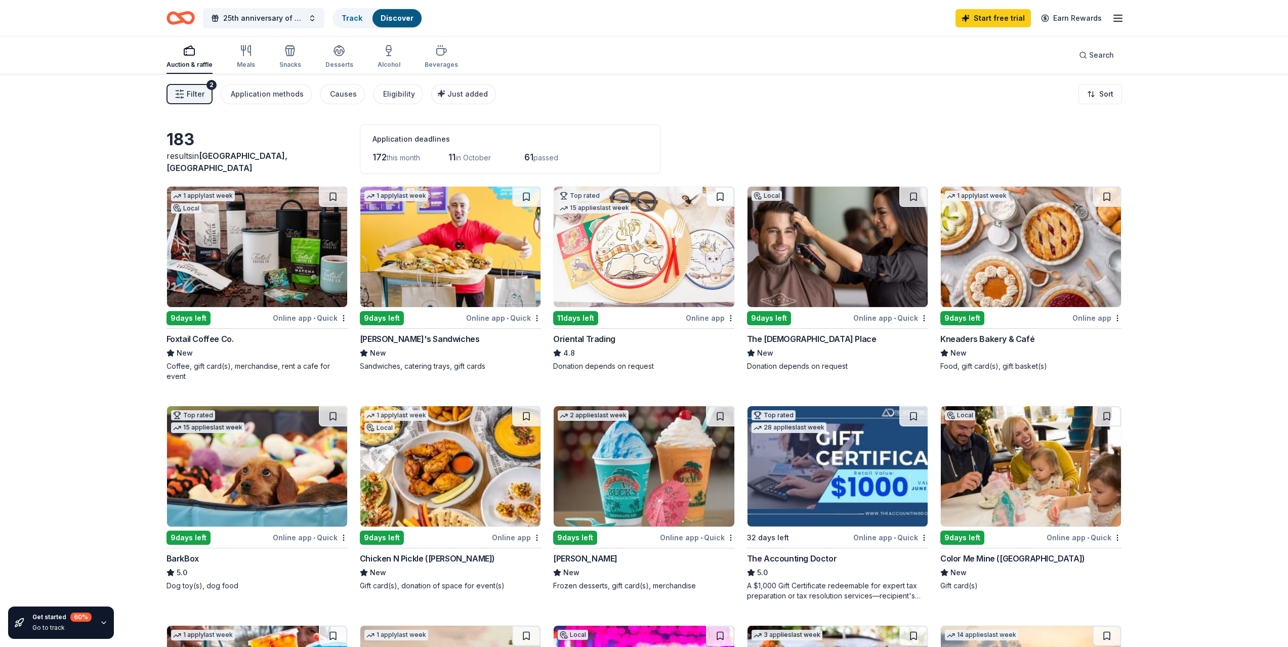
click at [418, 461] on img at bounding box center [450, 466] width 180 height 120
click at [239, 16] on span "25th anniversary of serving older adults in our community" at bounding box center [263, 18] width 81 height 12
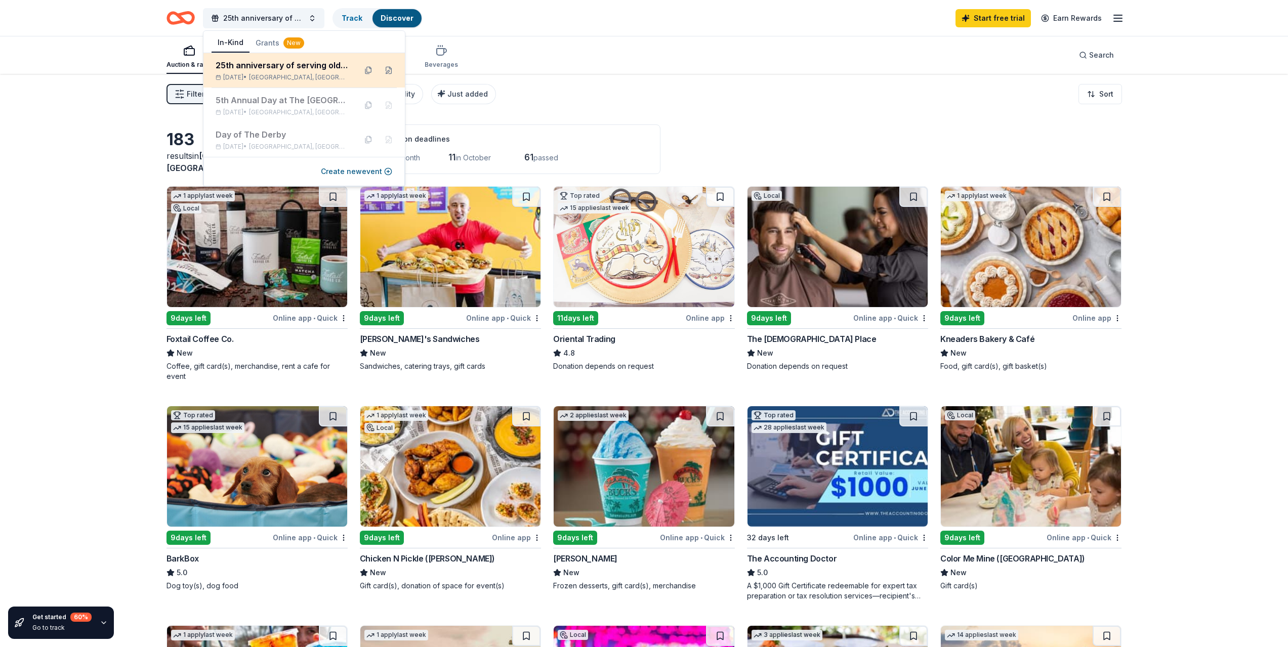
click at [301, 75] on span "North Las Vegas, NV" at bounding box center [298, 77] width 99 height 8
click at [311, 69] on div "25th anniversary of serving older adults in our community" at bounding box center [282, 65] width 133 height 12
click at [386, 70] on button at bounding box center [389, 70] width 16 height 16
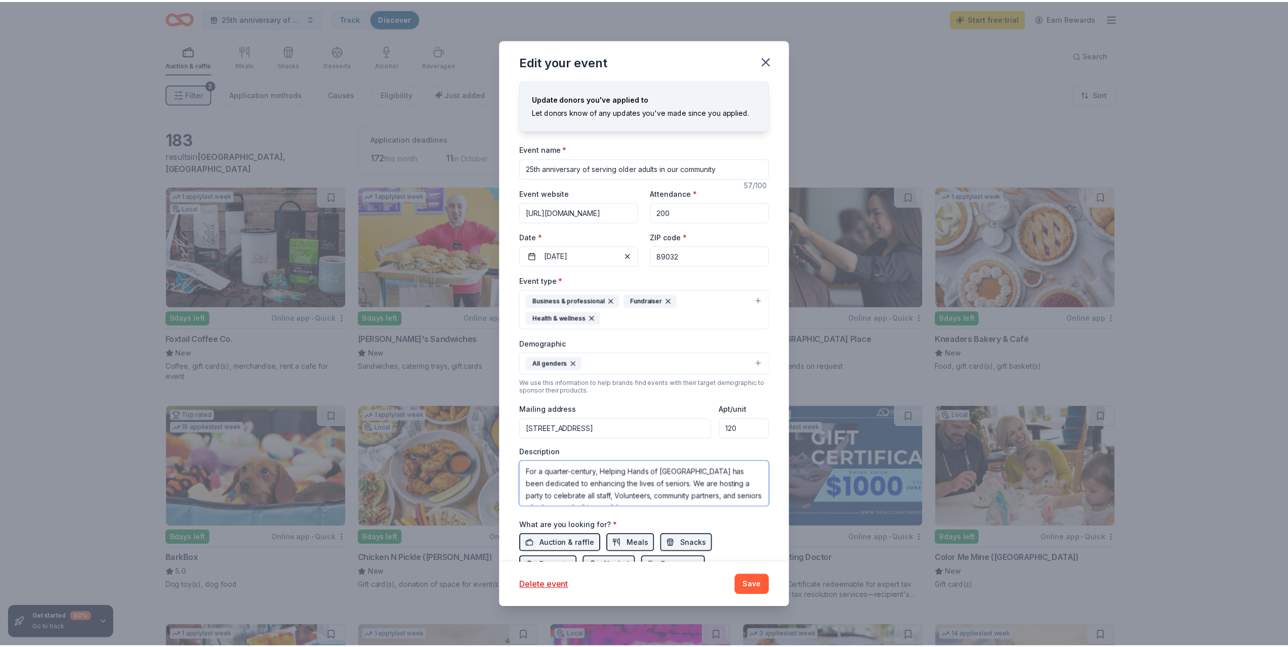
scroll to position [12, 0]
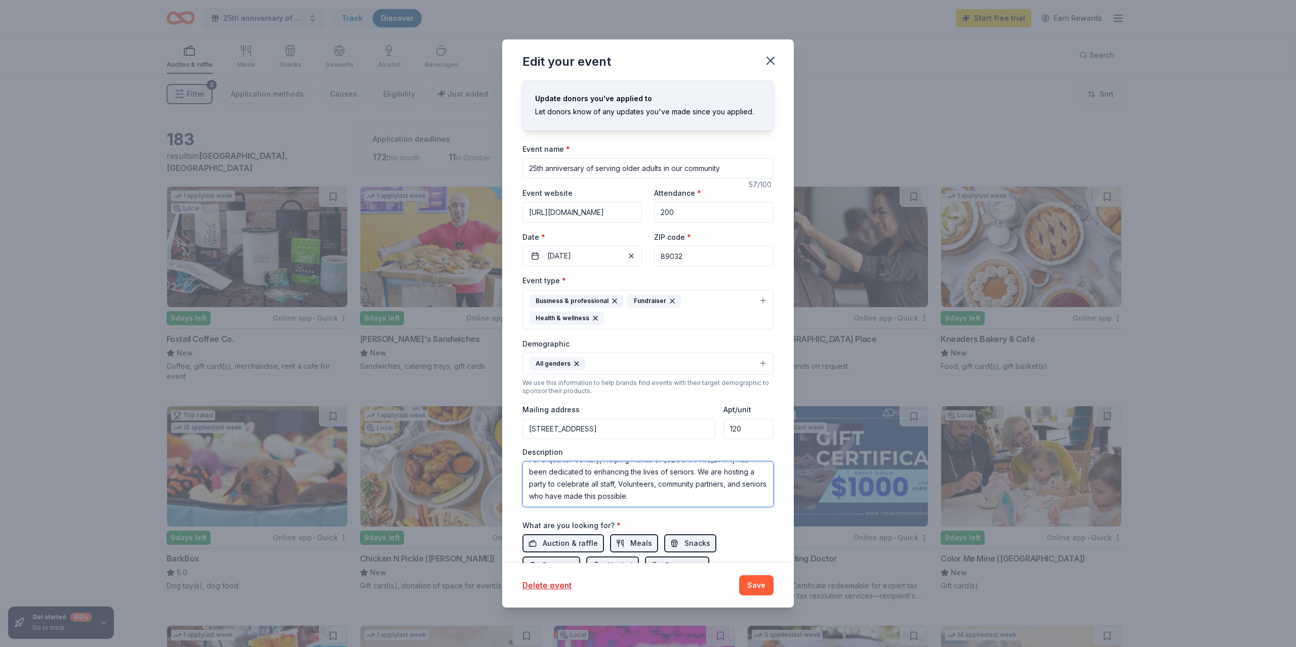
drag, startPoint x: 528, startPoint y: 472, endPoint x: 745, endPoint y: 514, distance: 221.1
click at [745, 514] on div "Event name * 25th anniversary of serving older adults in our community 57 /100 …" at bounding box center [647, 386] width 251 height 487
click at [770, 63] on icon "button" at bounding box center [770, 61] width 14 height 14
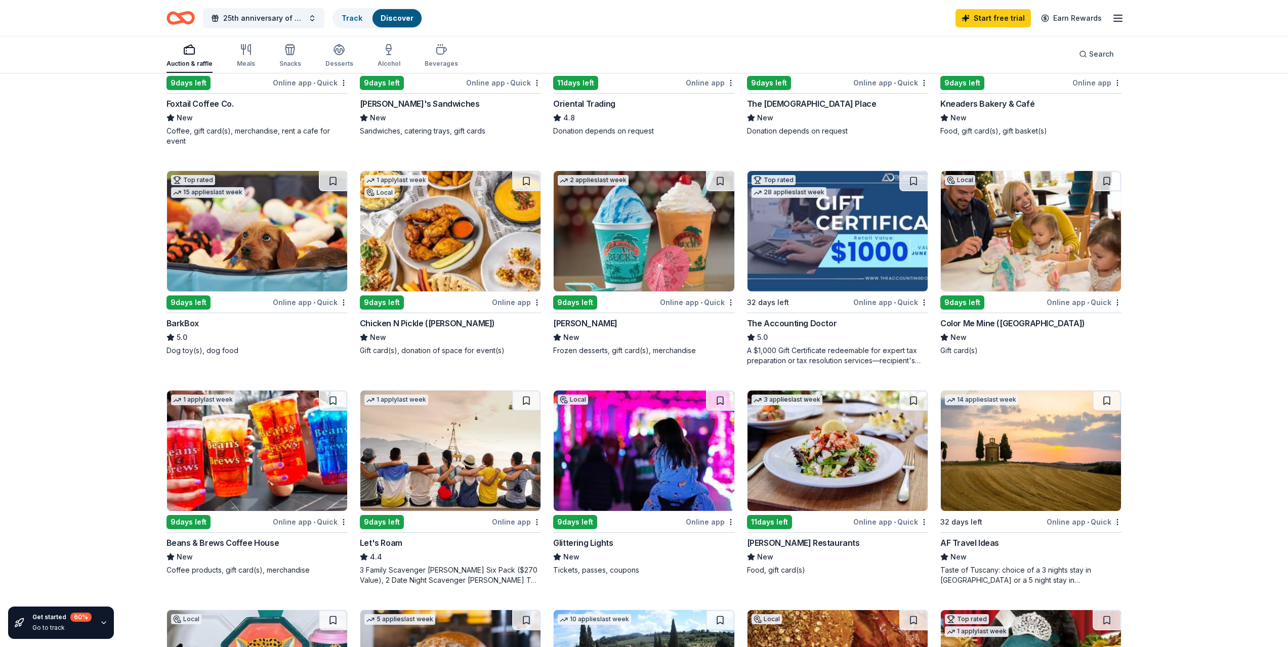
scroll to position [253, 0]
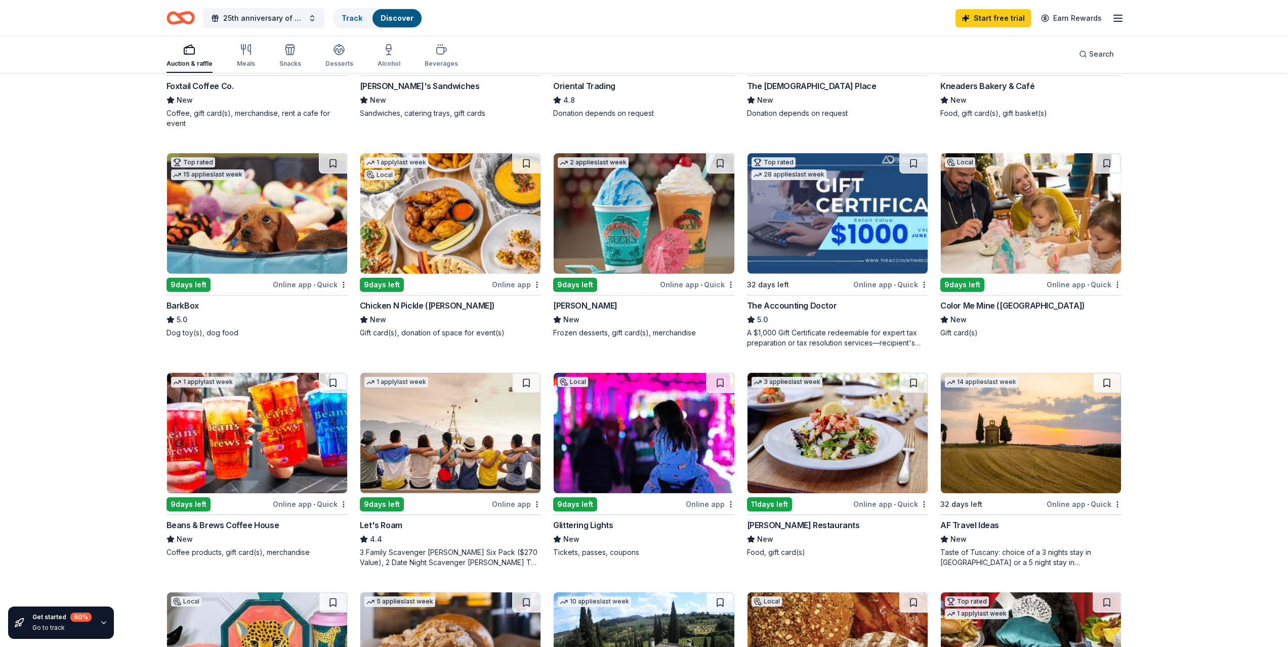
click at [421, 466] on img at bounding box center [450, 433] width 180 height 120
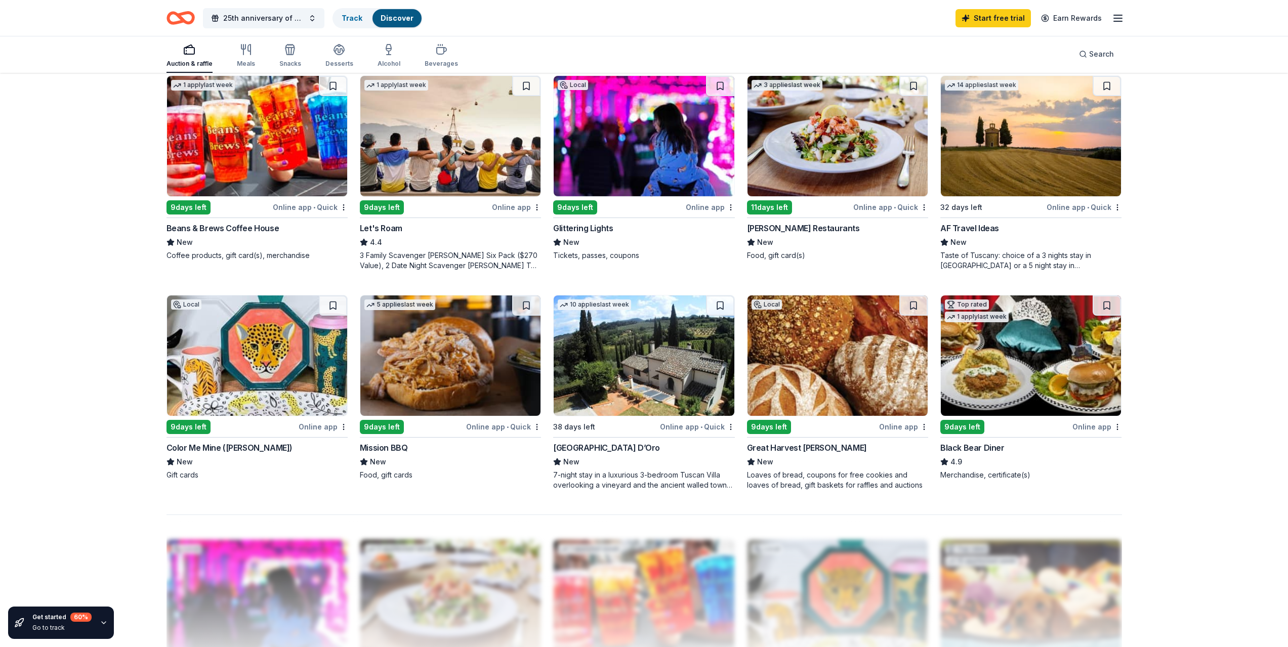
scroll to position [557, 0]
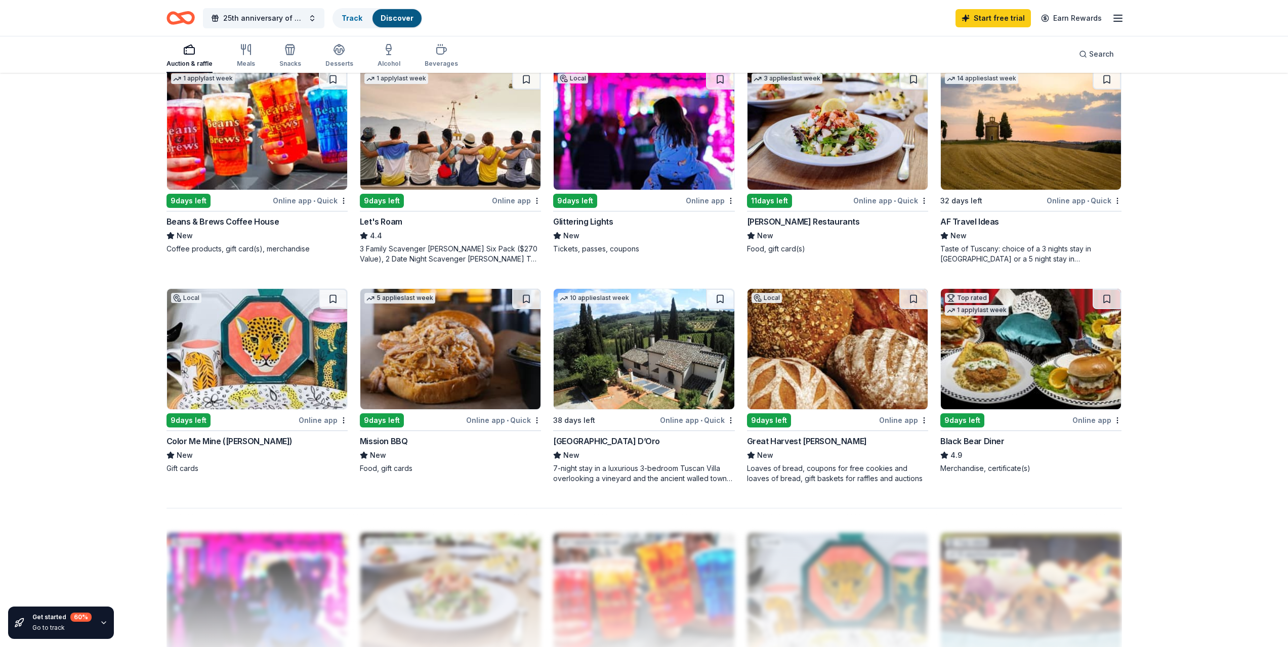
click at [406, 355] on img at bounding box center [450, 349] width 180 height 120
click at [422, 403] on img at bounding box center [450, 349] width 180 height 120
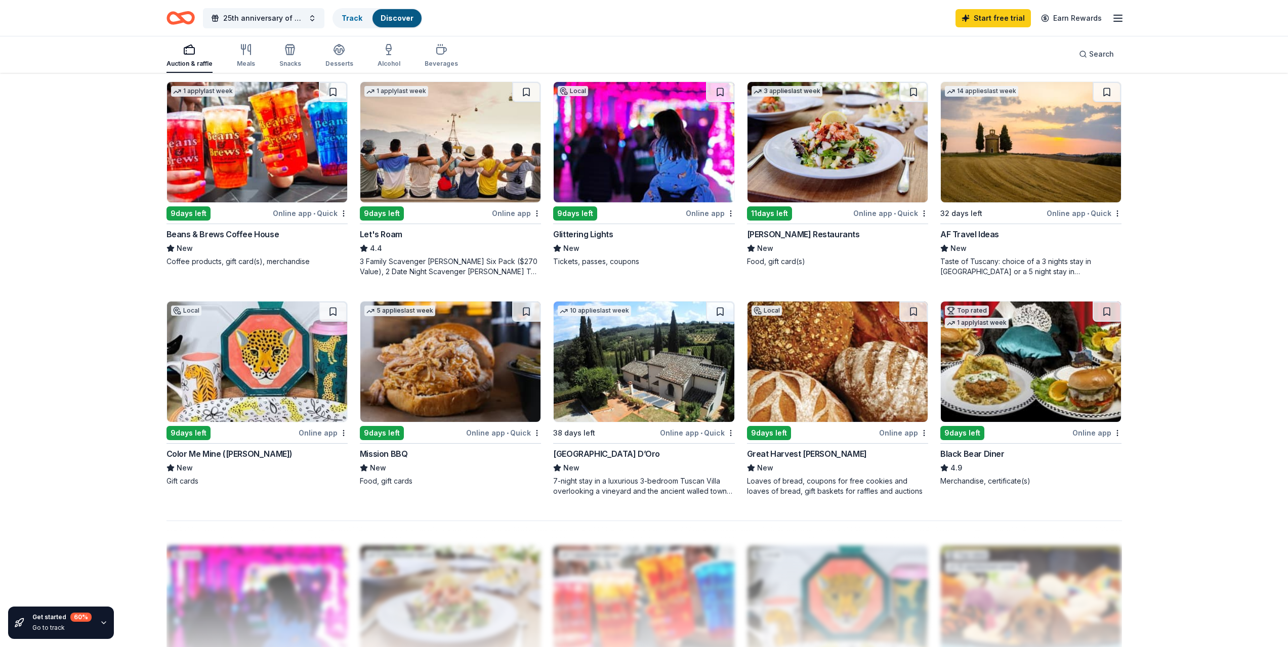
scroll to position [570, 0]
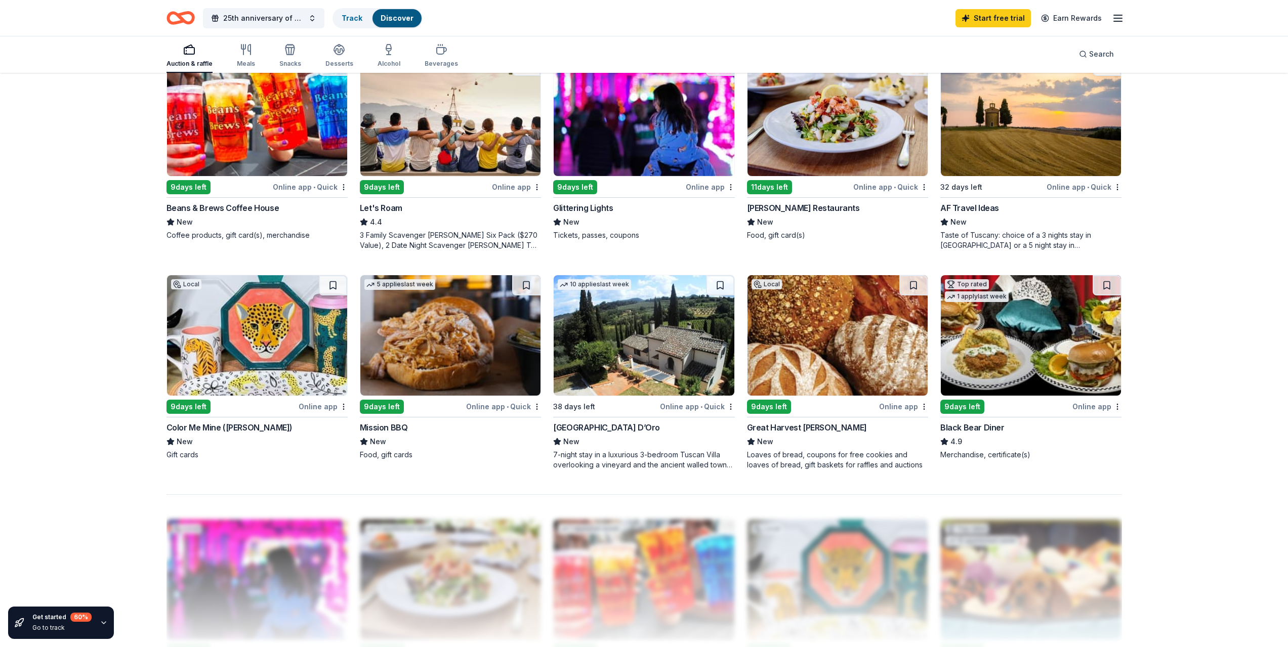
click at [974, 427] on div "Black Bear Diner" at bounding box center [972, 428] width 64 height 12
click at [808, 212] on div "Cameron Mitchell Restaurants" at bounding box center [803, 208] width 113 height 12
click at [1116, 21] on line "button" at bounding box center [1118, 21] width 8 height 0
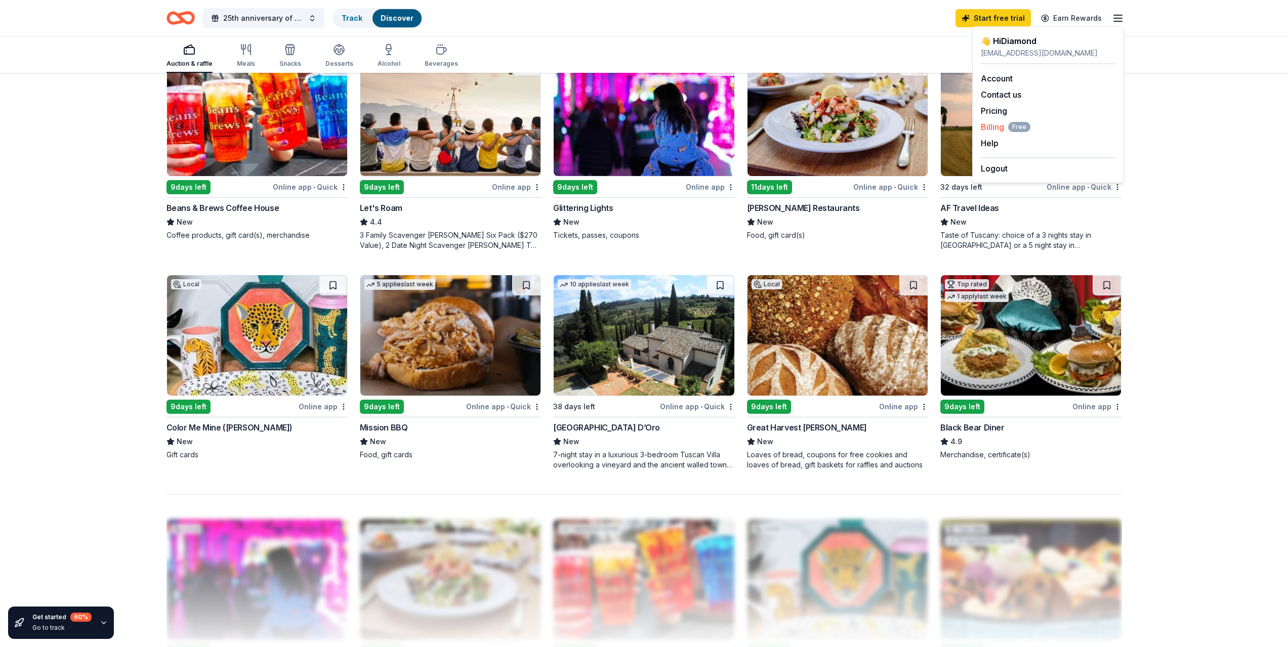
click at [1005, 127] on span "Billing Free" at bounding box center [1006, 127] width 50 height 12
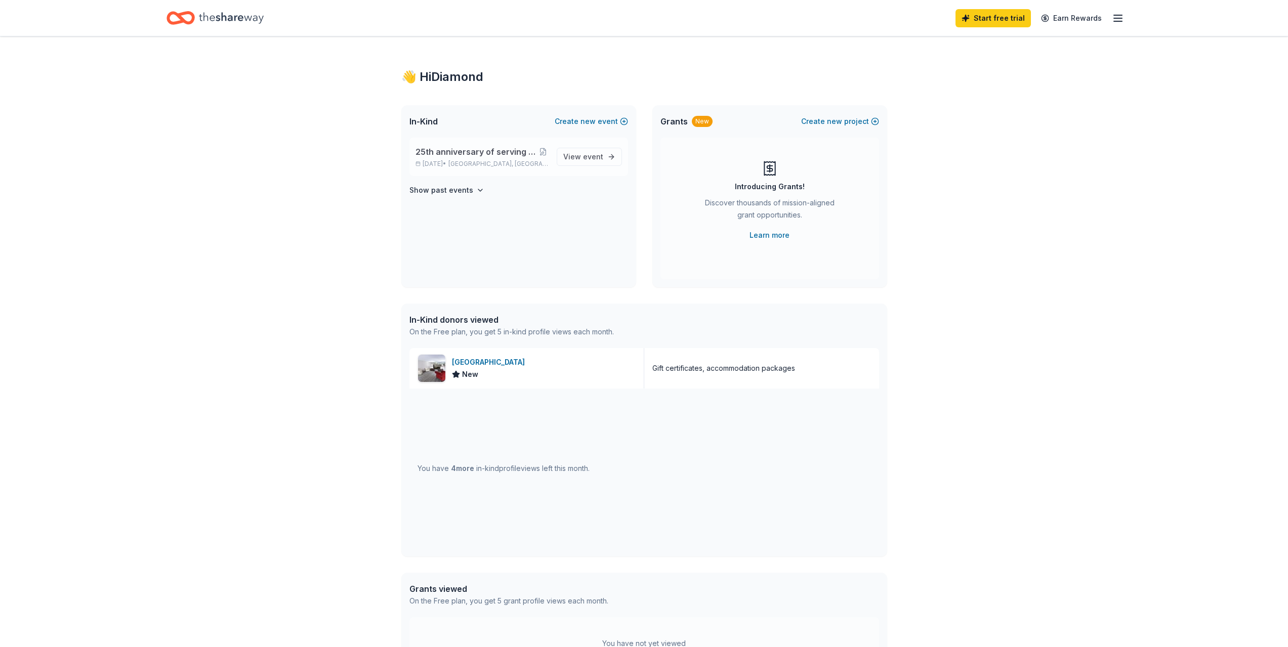
click at [523, 154] on span "25th anniversary of serving older adults in our community" at bounding box center [477, 152] width 122 height 12
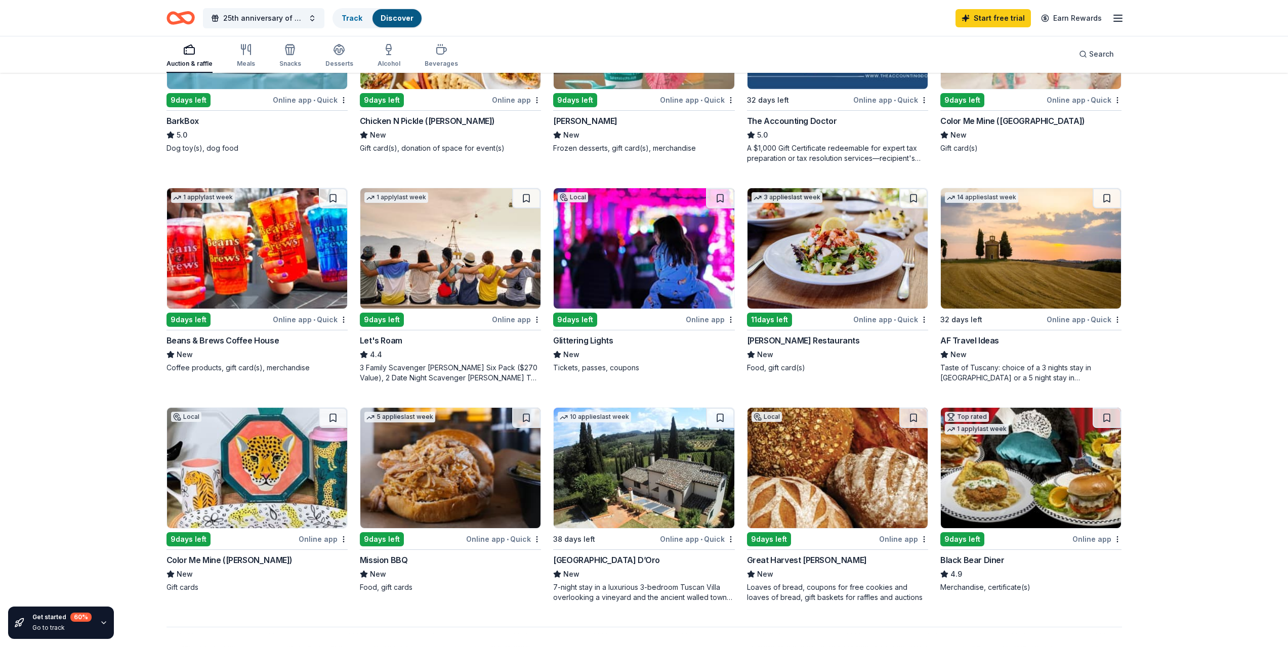
scroll to position [456, 0]
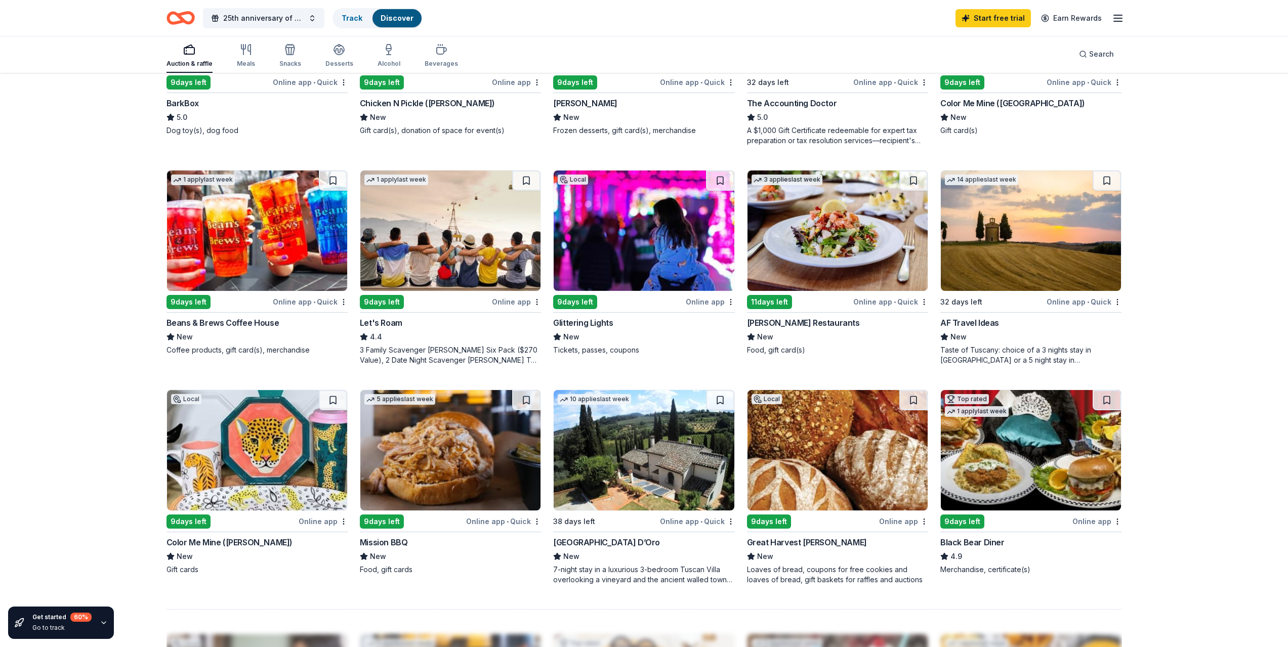
click at [626, 264] on img at bounding box center [644, 231] width 180 height 120
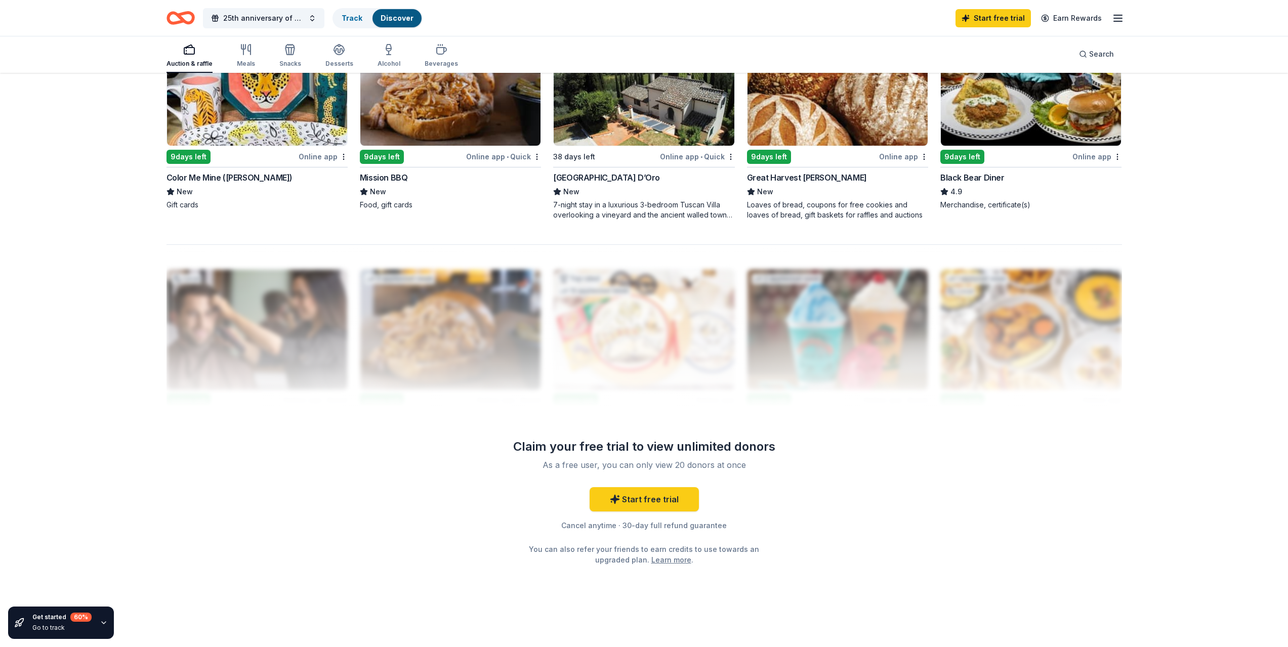
scroll to position [824, 0]
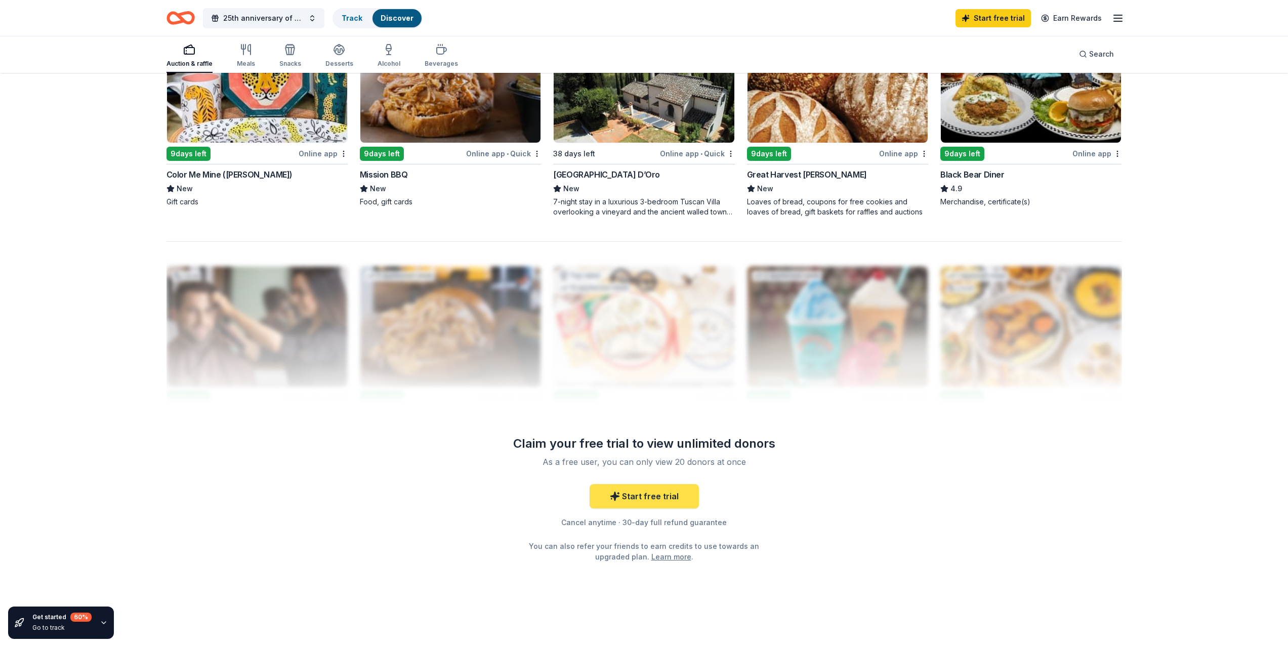
click at [634, 498] on link "Start free trial" at bounding box center [644, 496] width 109 height 24
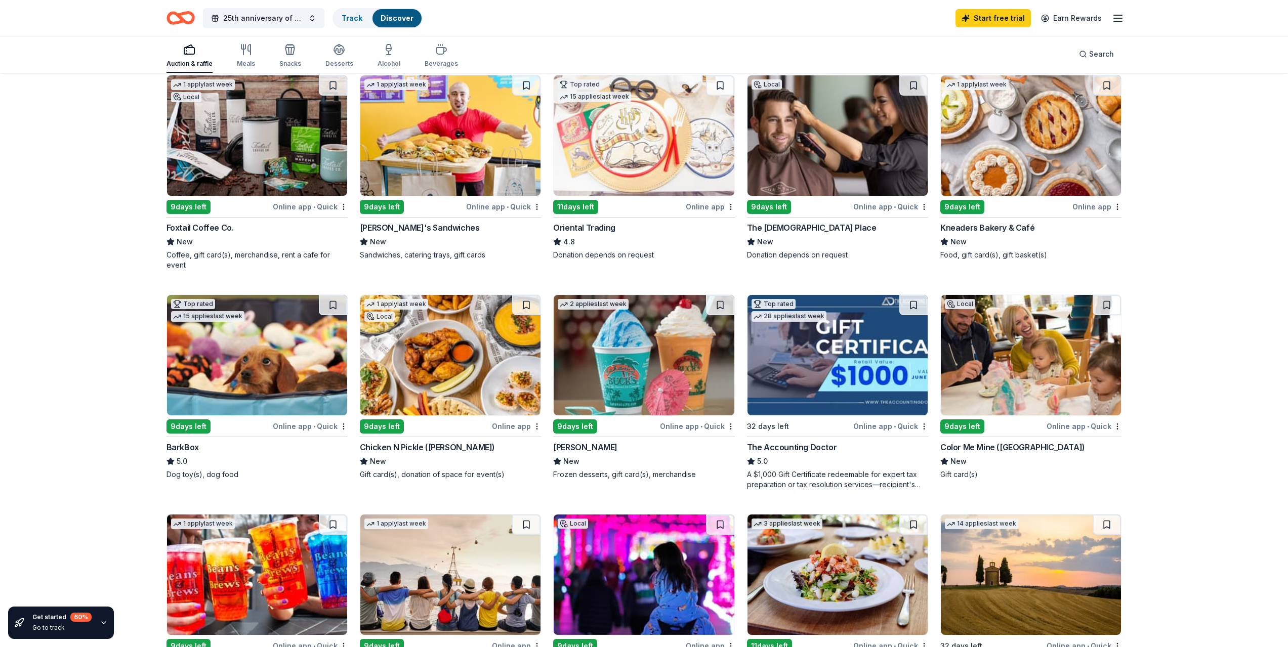
scroll to position [64, 0]
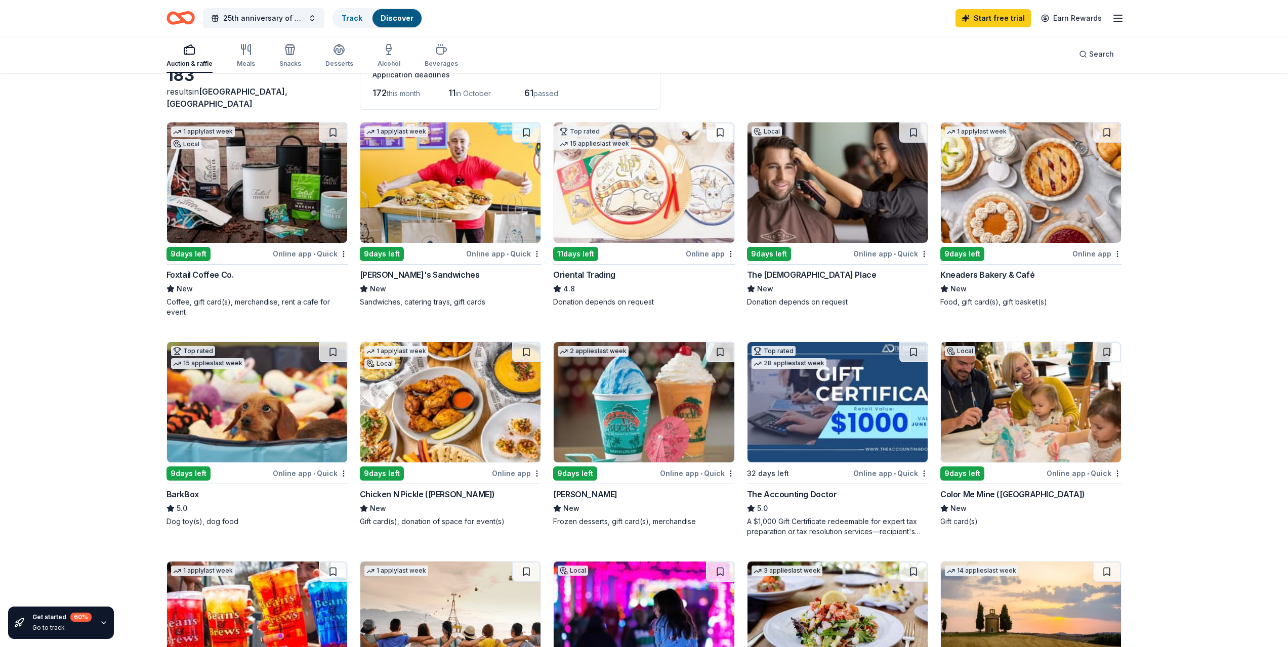
click at [803, 195] on img at bounding box center [838, 182] width 180 height 120
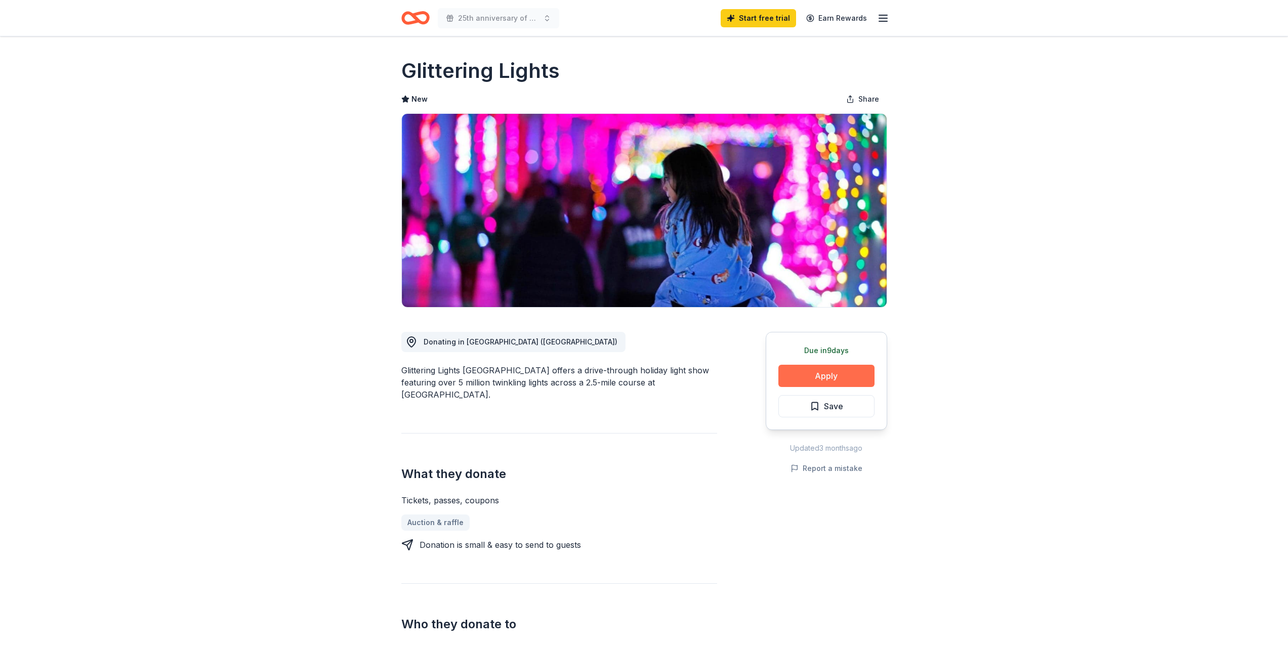
click at [801, 376] on button "Apply" at bounding box center [827, 376] width 96 height 22
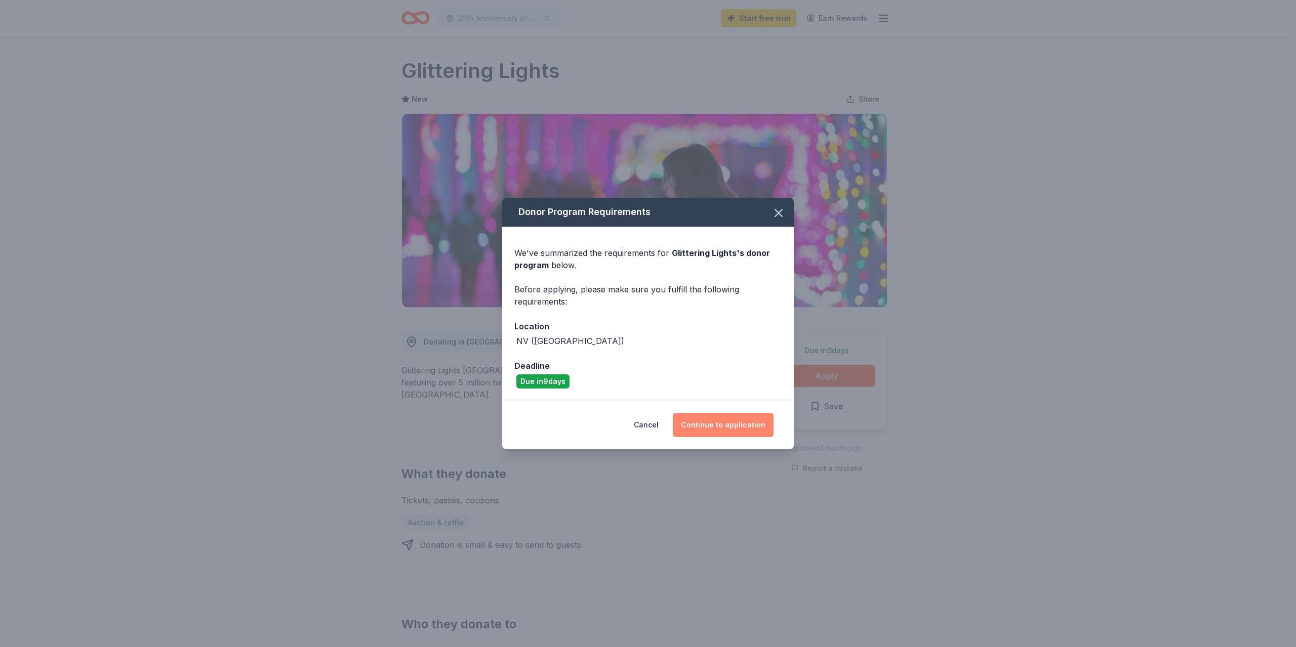
click at [717, 425] on button "Continue to application" at bounding box center [723, 425] width 101 height 24
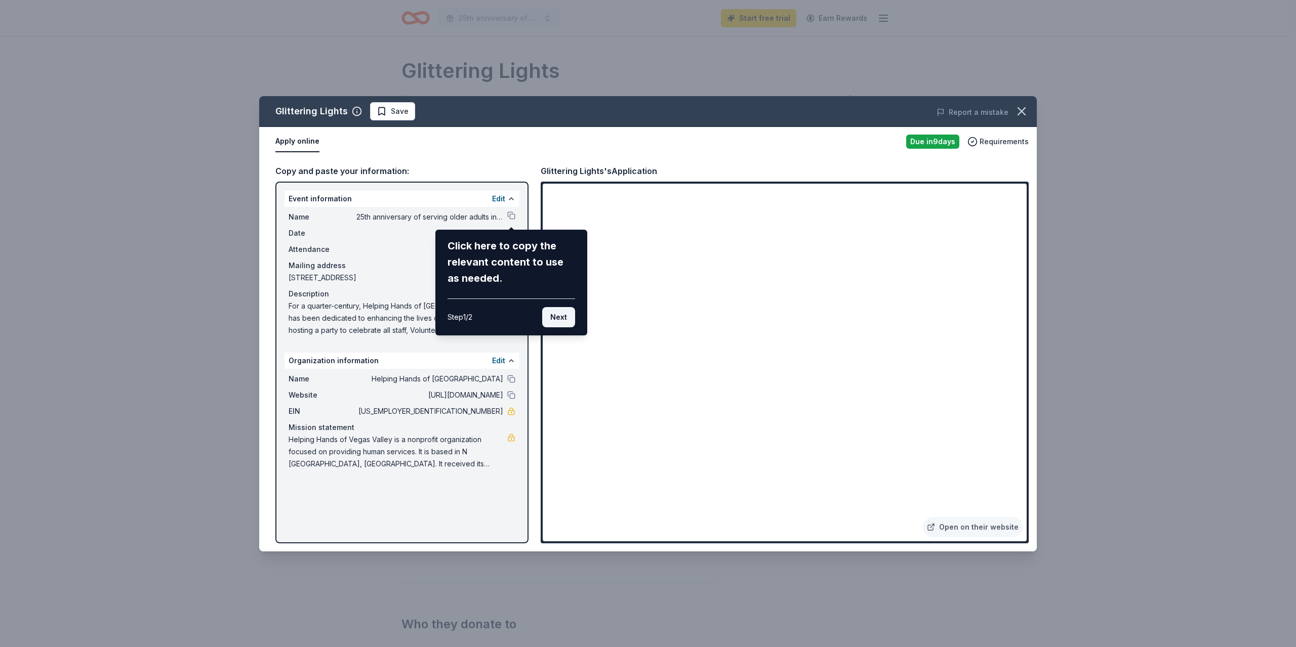
click at [559, 318] on button "Next" at bounding box center [558, 317] width 33 height 20
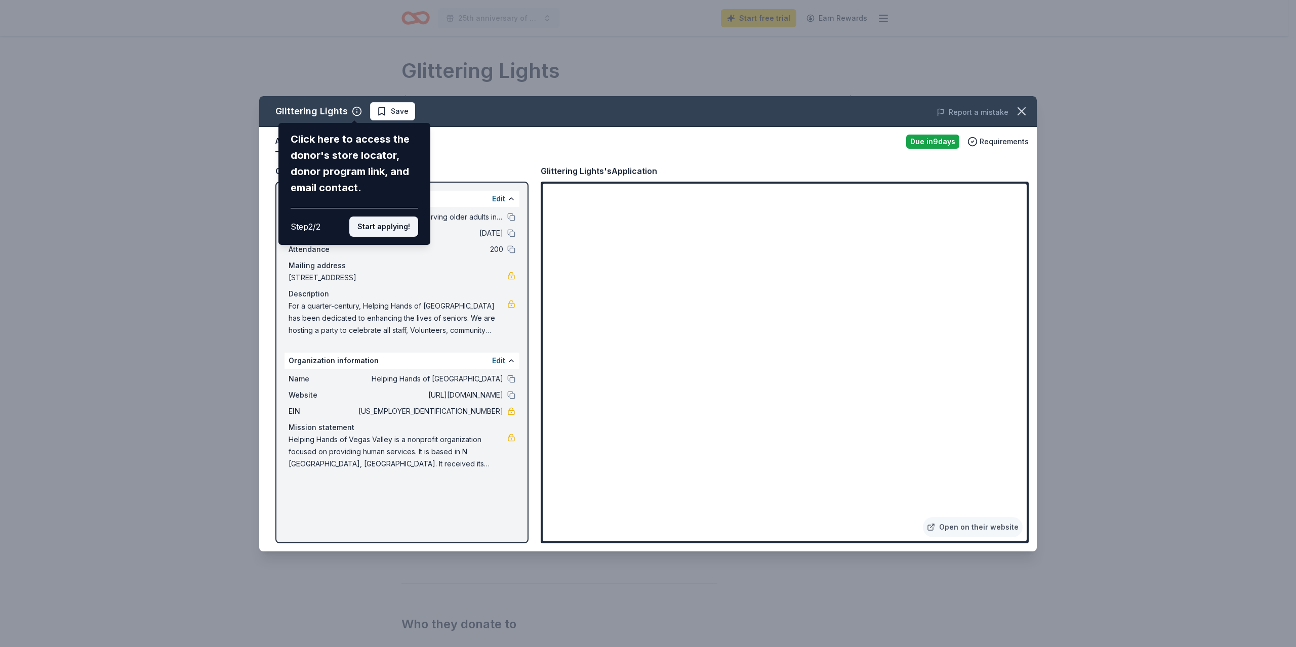
click at [379, 223] on button "Start applying!" at bounding box center [383, 227] width 69 height 20
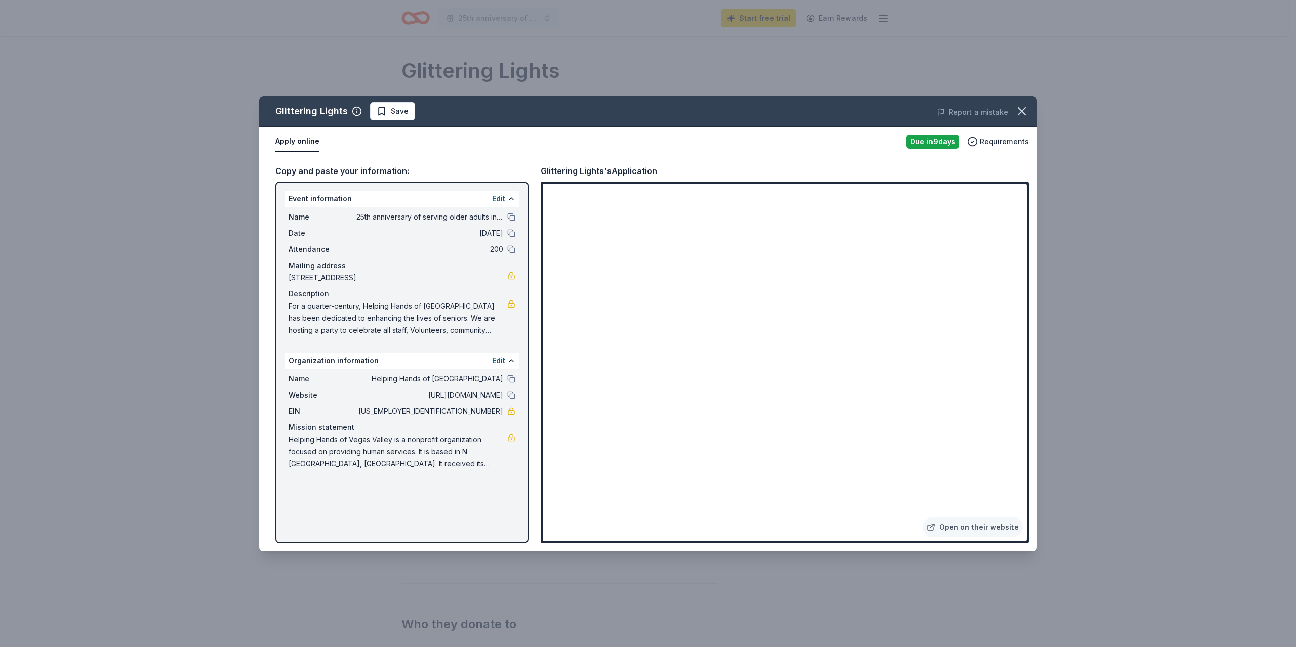
drag, startPoint x: 283, startPoint y: 304, endPoint x: 350, endPoint y: 315, distance: 67.2
click at [350, 315] on div "Event information Edit Name 25th anniversary of serving older adults in our com…" at bounding box center [401, 363] width 253 height 362
click at [1022, 110] on icon "button" at bounding box center [1021, 111] width 7 height 7
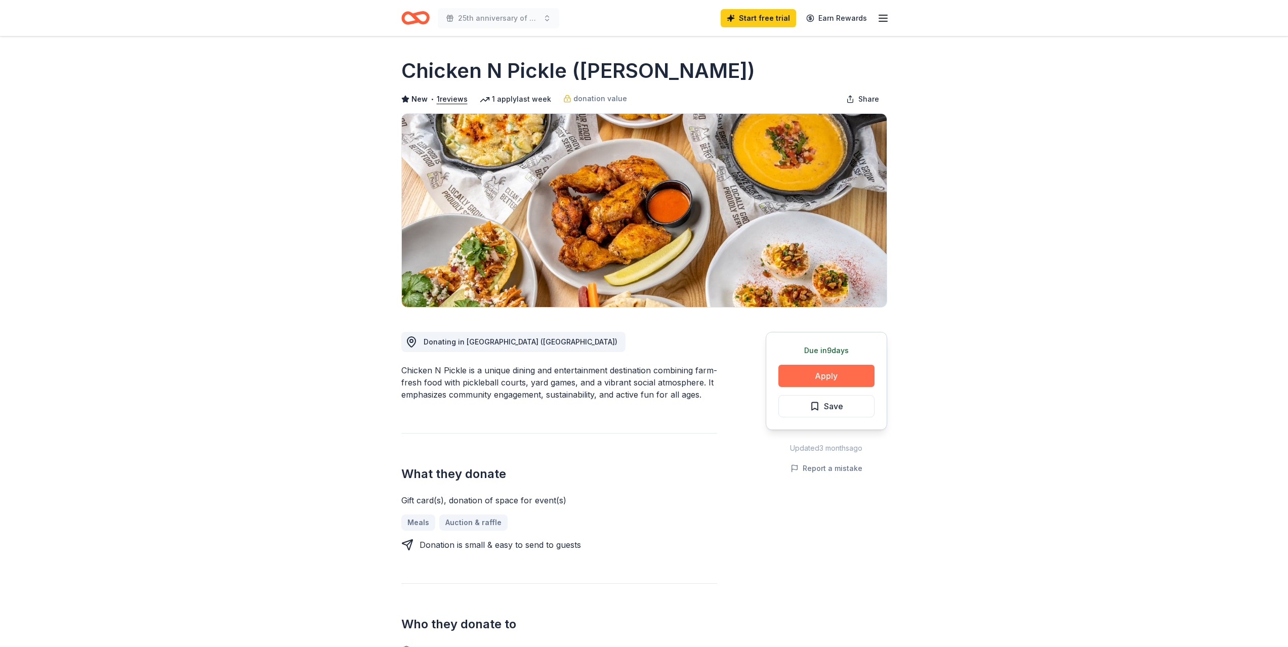
click at [816, 376] on button "Apply" at bounding box center [827, 376] width 96 height 22
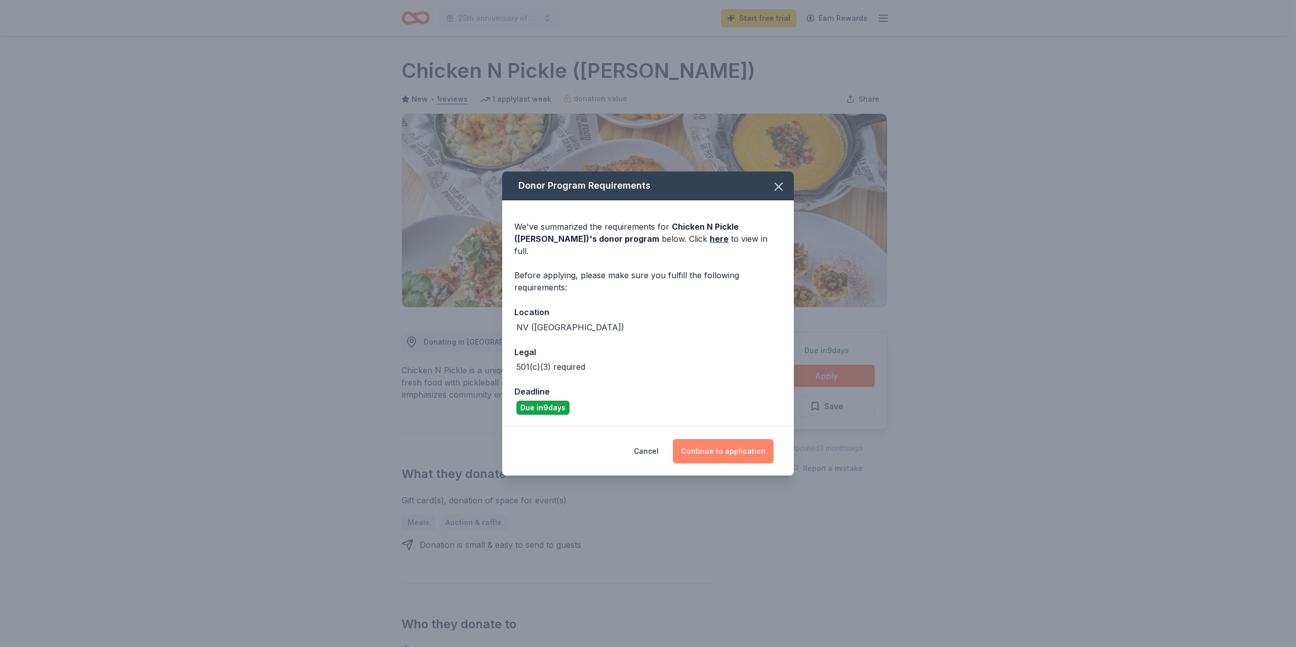
click at [725, 445] on button "Continue to application" at bounding box center [723, 451] width 101 height 24
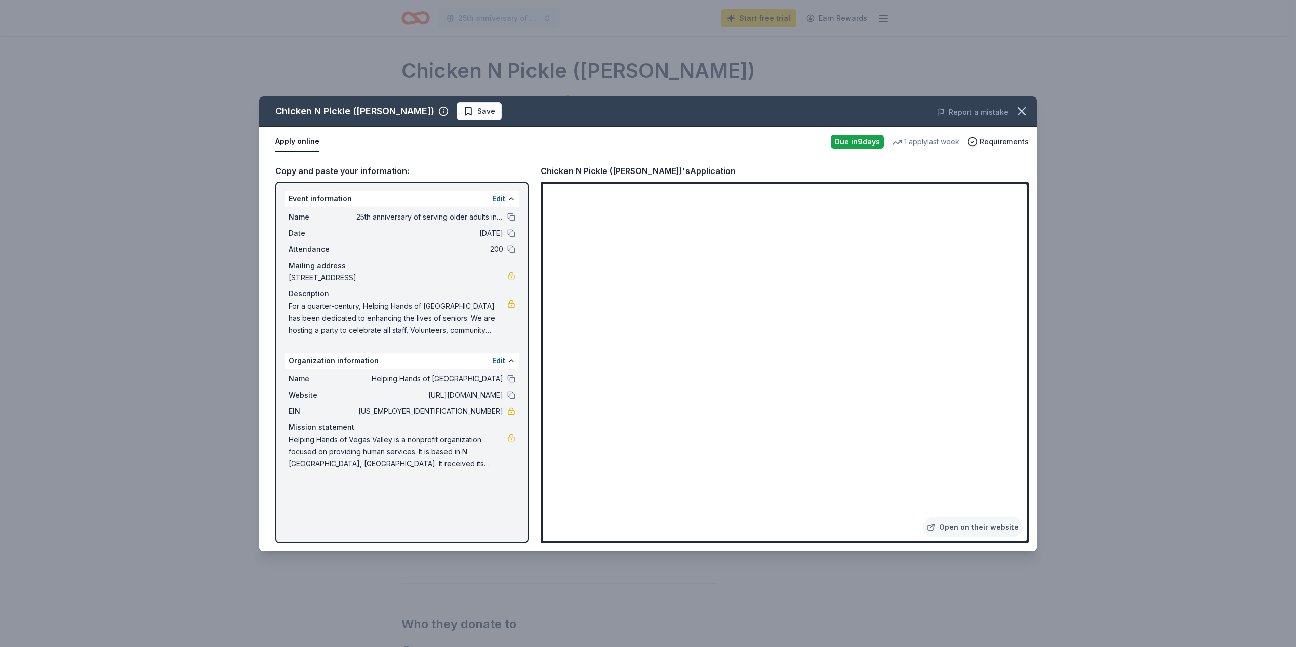
click at [339, 319] on span "For a quarter-century, Helping Hands of [GEOGRAPHIC_DATA] has been dedicated to…" at bounding box center [398, 318] width 219 height 36
click at [1017, 115] on icon "button" at bounding box center [1021, 111] width 14 height 14
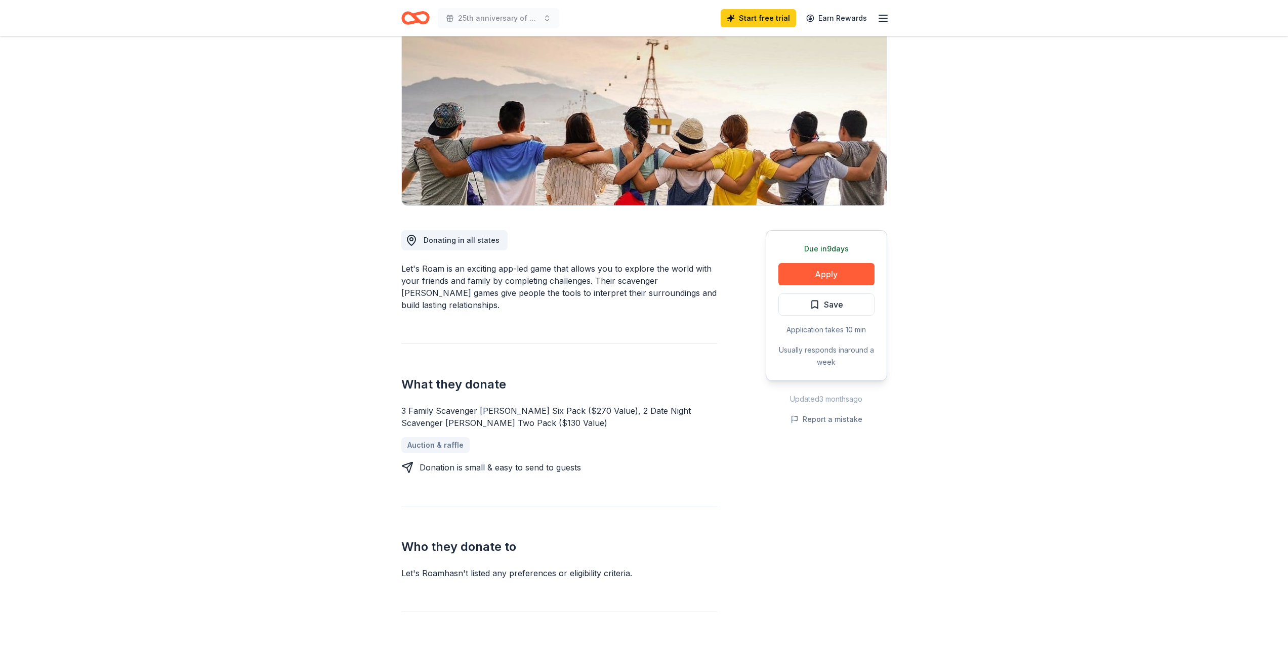
scroll to position [101, 0]
click at [815, 277] on button "Apply" at bounding box center [827, 275] width 96 height 22
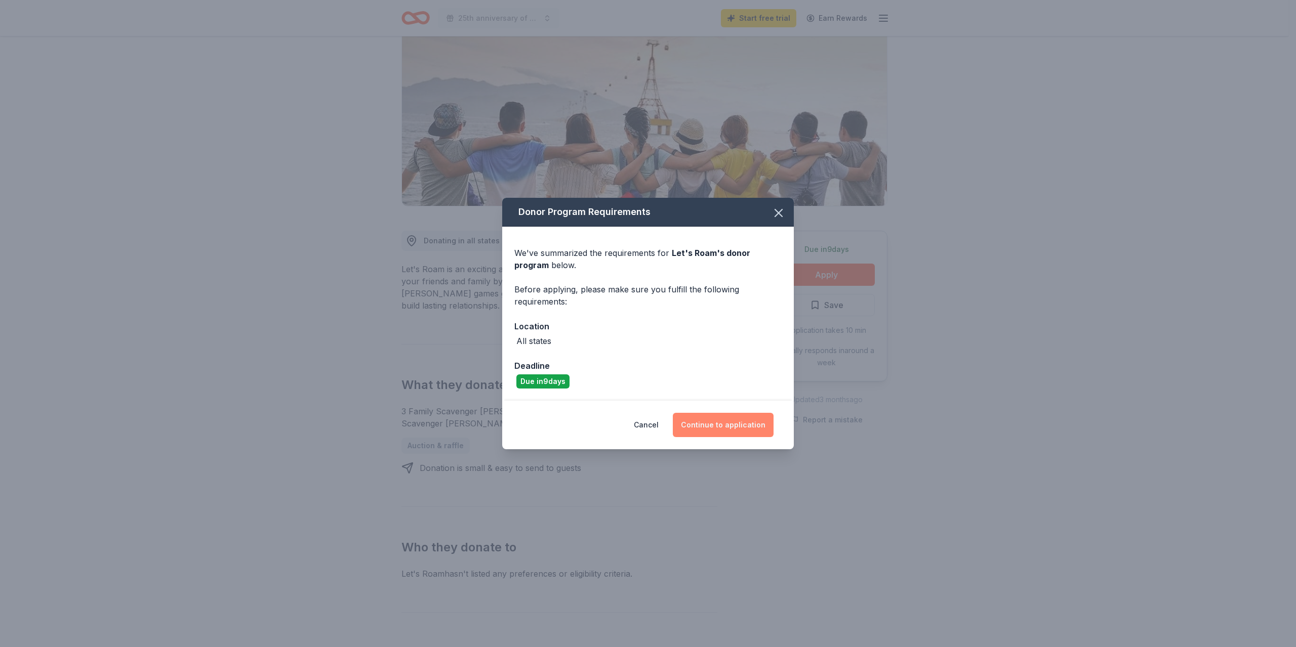
click at [707, 425] on button "Continue to application" at bounding box center [723, 425] width 101 height 24
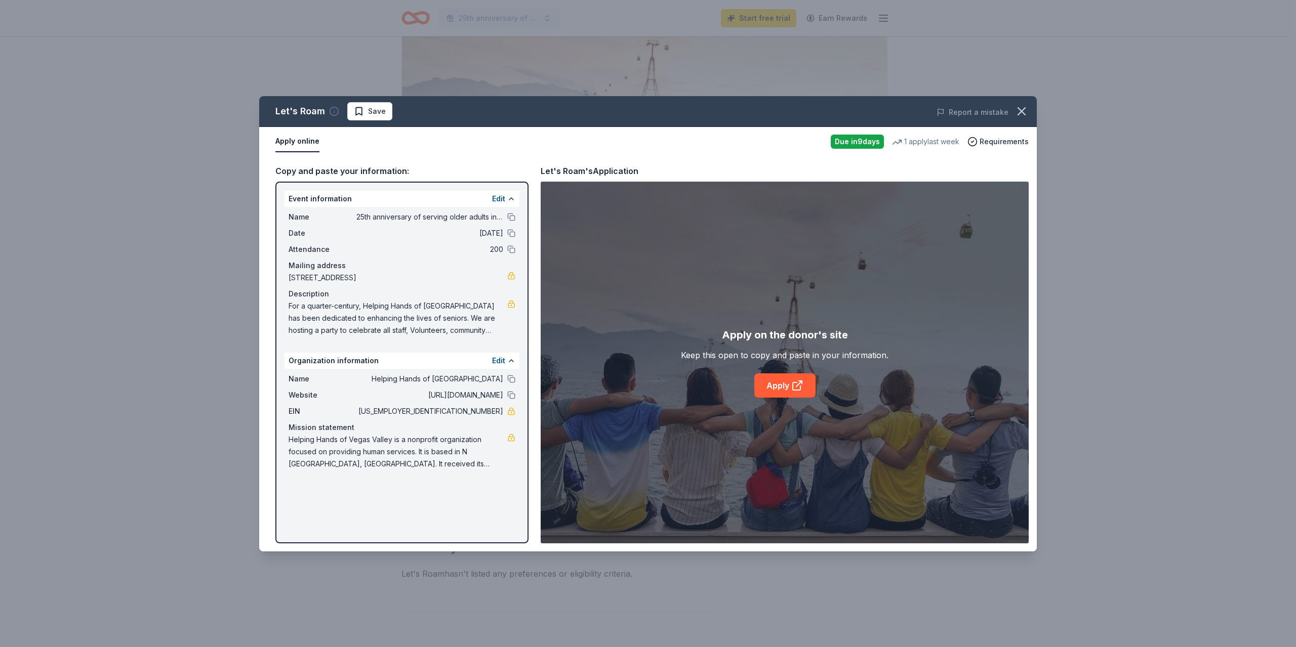
click at [333, 114] on icon "button" at bounding box center [334, 111] width 10 height 10
click at [808, 387] on link "Apply" at bounding box center [784, 386] width 61 height 24
click at [1021, 111] on icon "button" at bounding box center [1021, 111] width 7 height 7
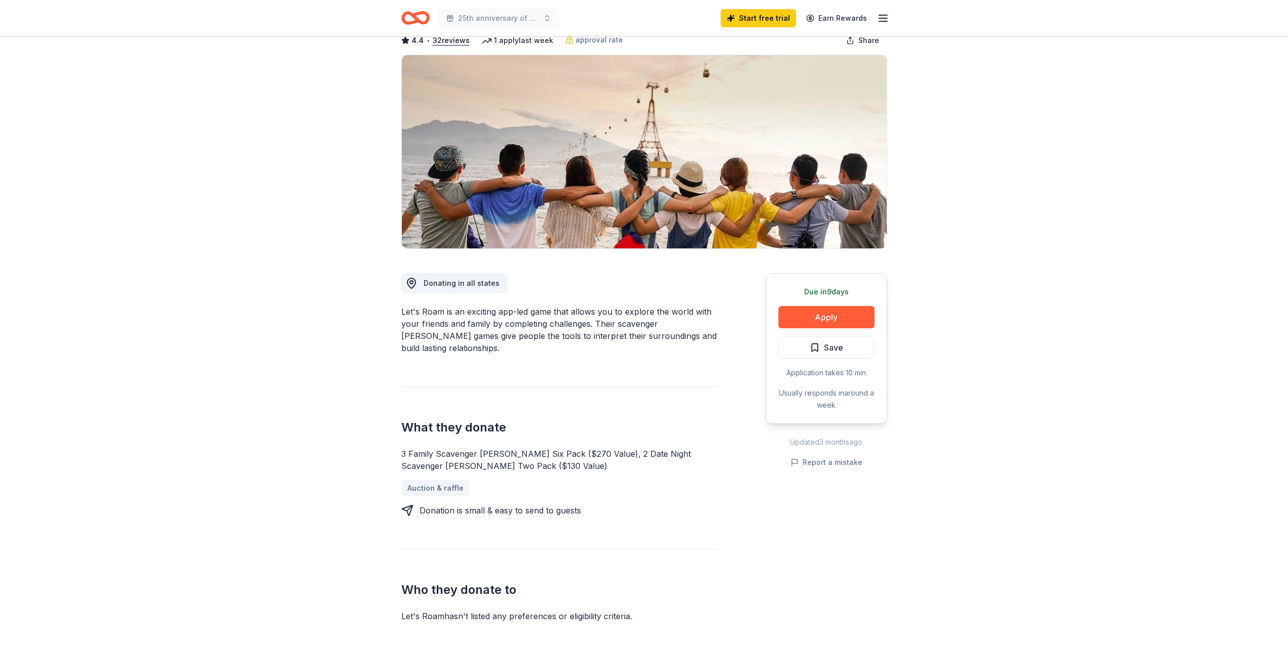
scroll to position [0, 0]
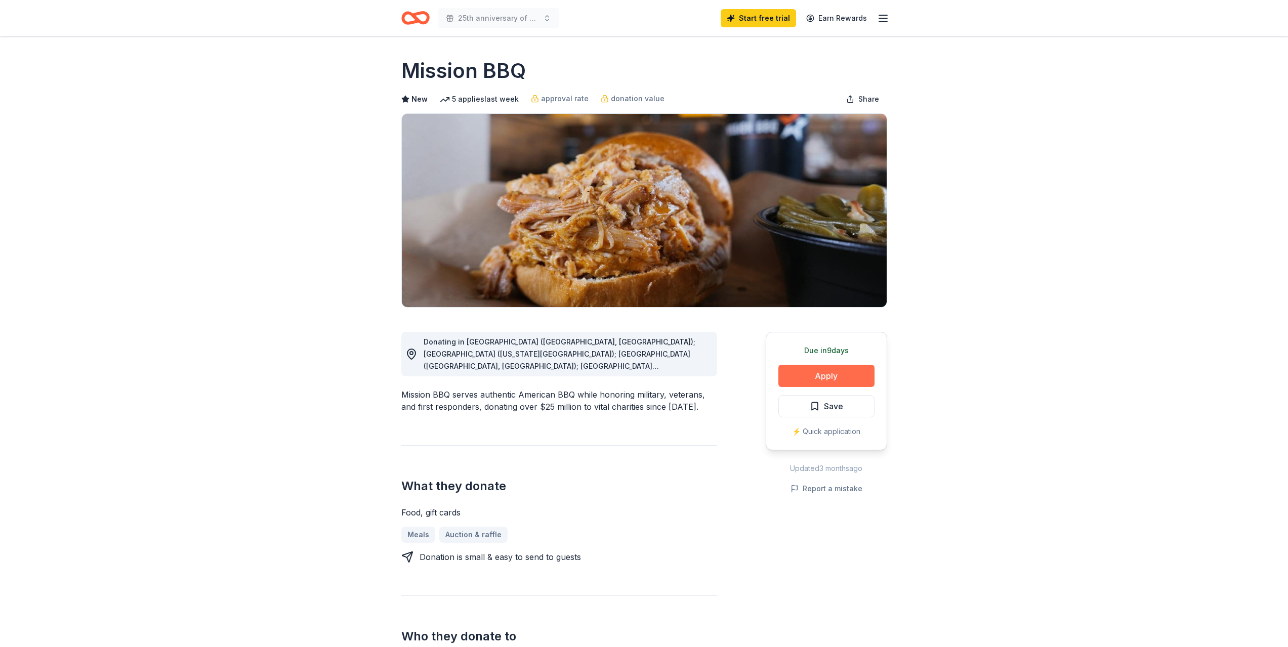
click at [843, 374] on button "Apply" at bounding box center [827, 376] width 96 height 22
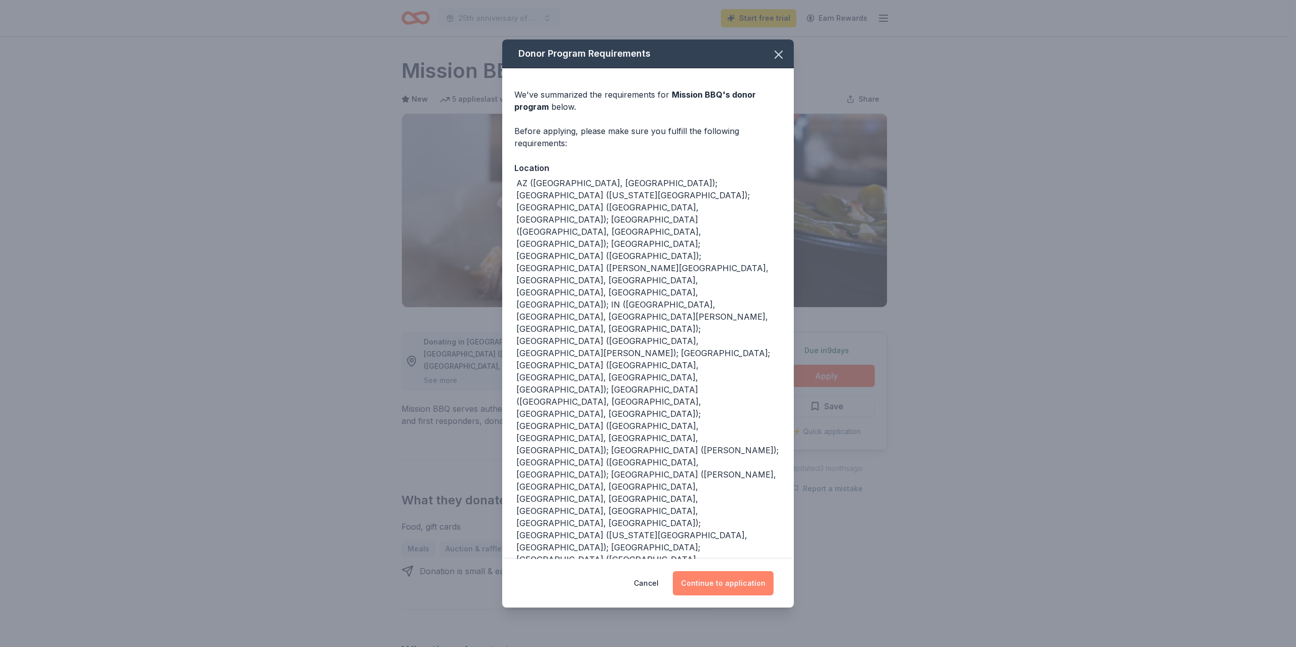
click at [724, 571] on button "Continue to application" at bounding box center [723, 583] width 101 height 24
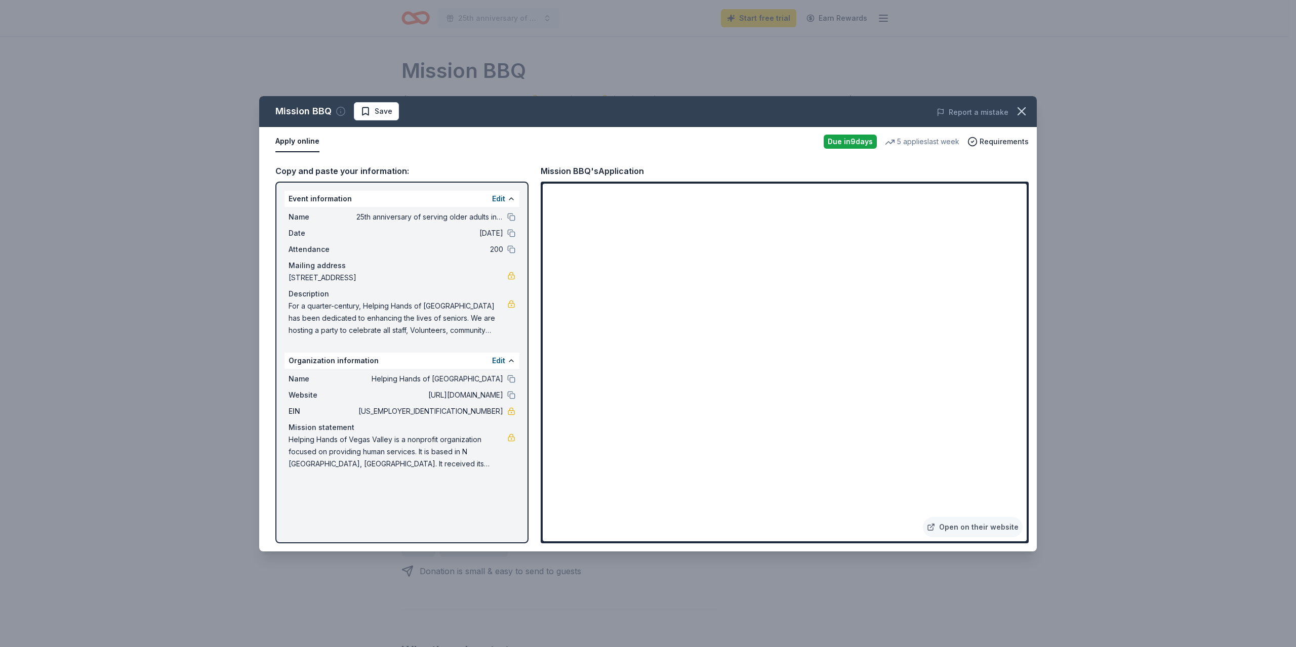
click at [339, 113] on icon "button" at bounding box center [341, 111] width 10 height 10
click at [1026, 109] on icon "button" at bounding box center [1021, 111] width 14 height 14
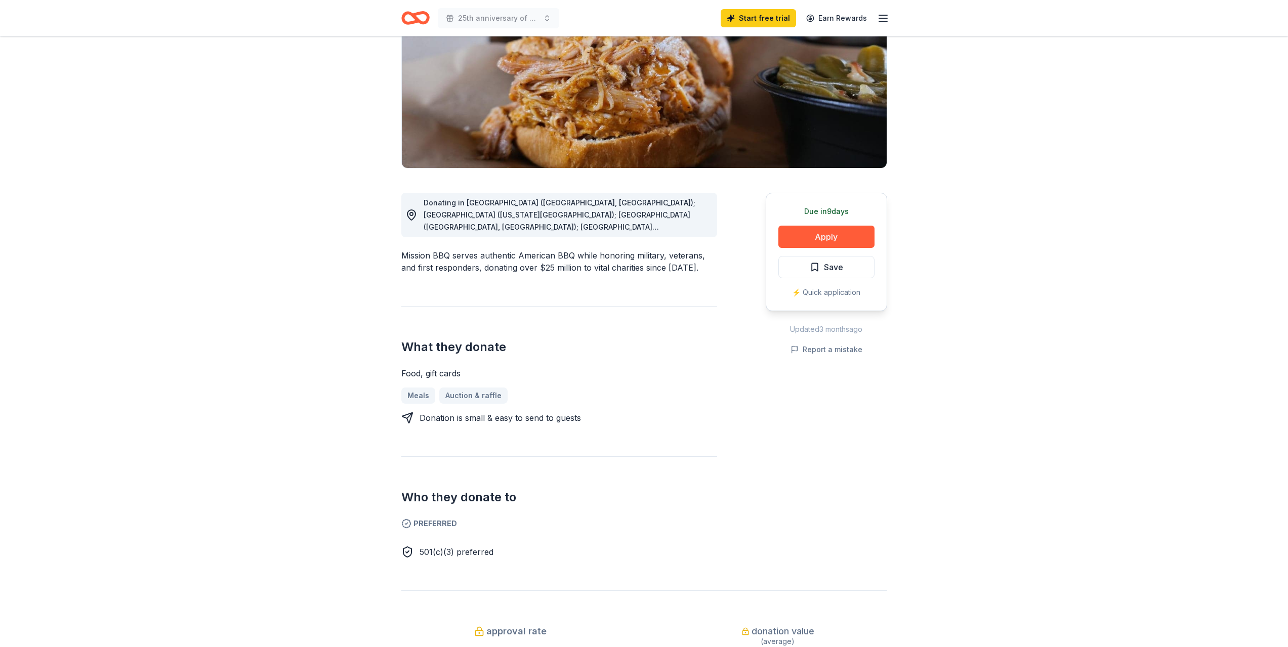
scroll to position [152, 0]
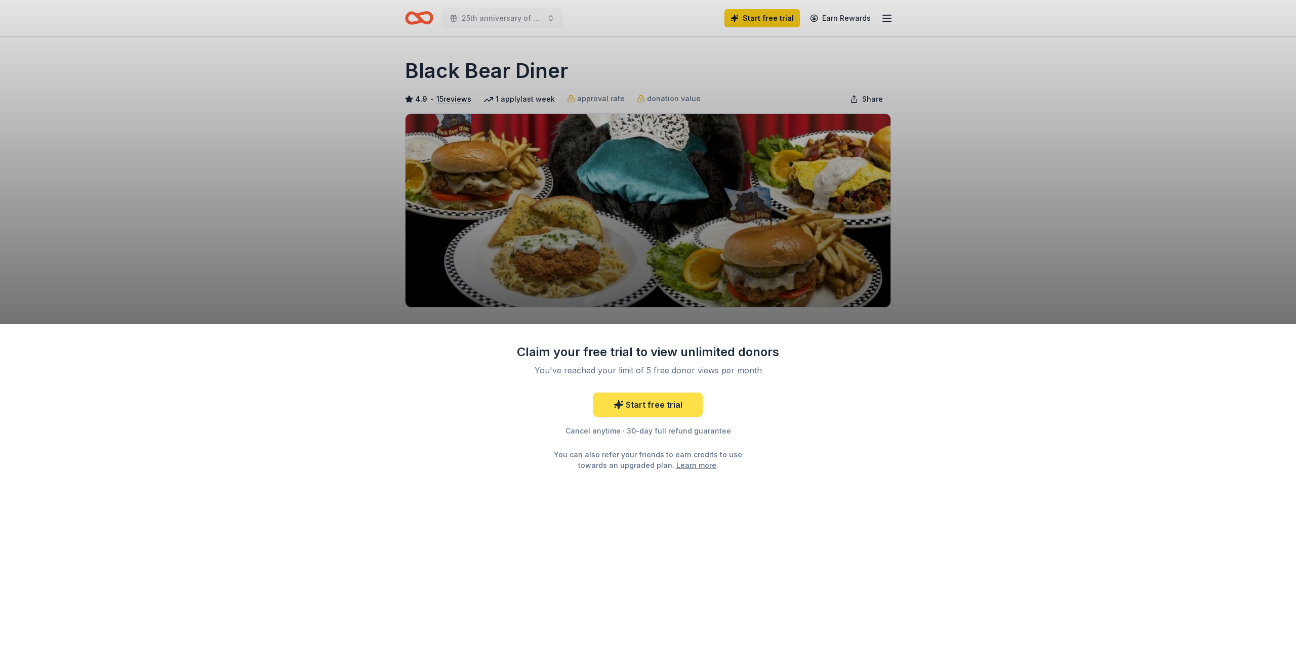
click at [615, 407] on icon at bounding box center [618, 405] width 10 height 10
click at [640, 407] on link "Start free trial" at bounding box center [647, 405] width 109 height 24
click at [1008, 140] on div "Claim your free trial to view unlimited donors You've reached your limit of 5 f…" at bounding box center [648, 323] width 1296 height 647
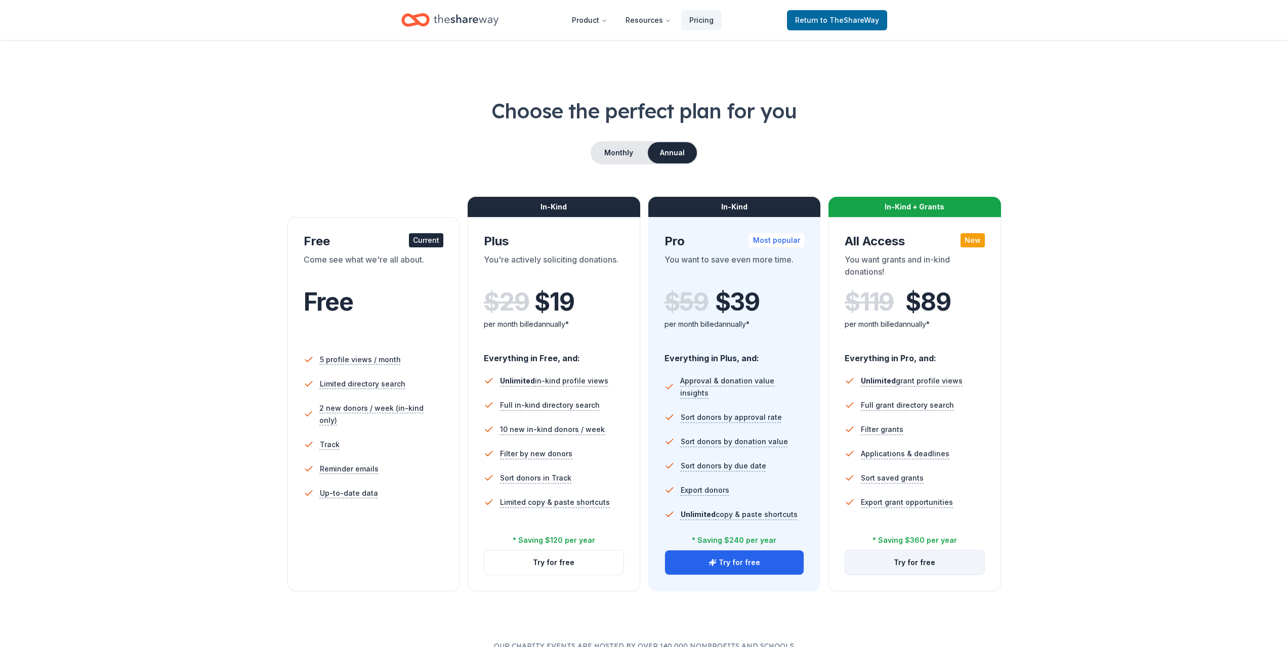
click at [928, 561] on button "Try for free" at bounding box center [914, 563] width 139 height 24
